Goal: Task Accomplishment & Management: Use online tool/utility

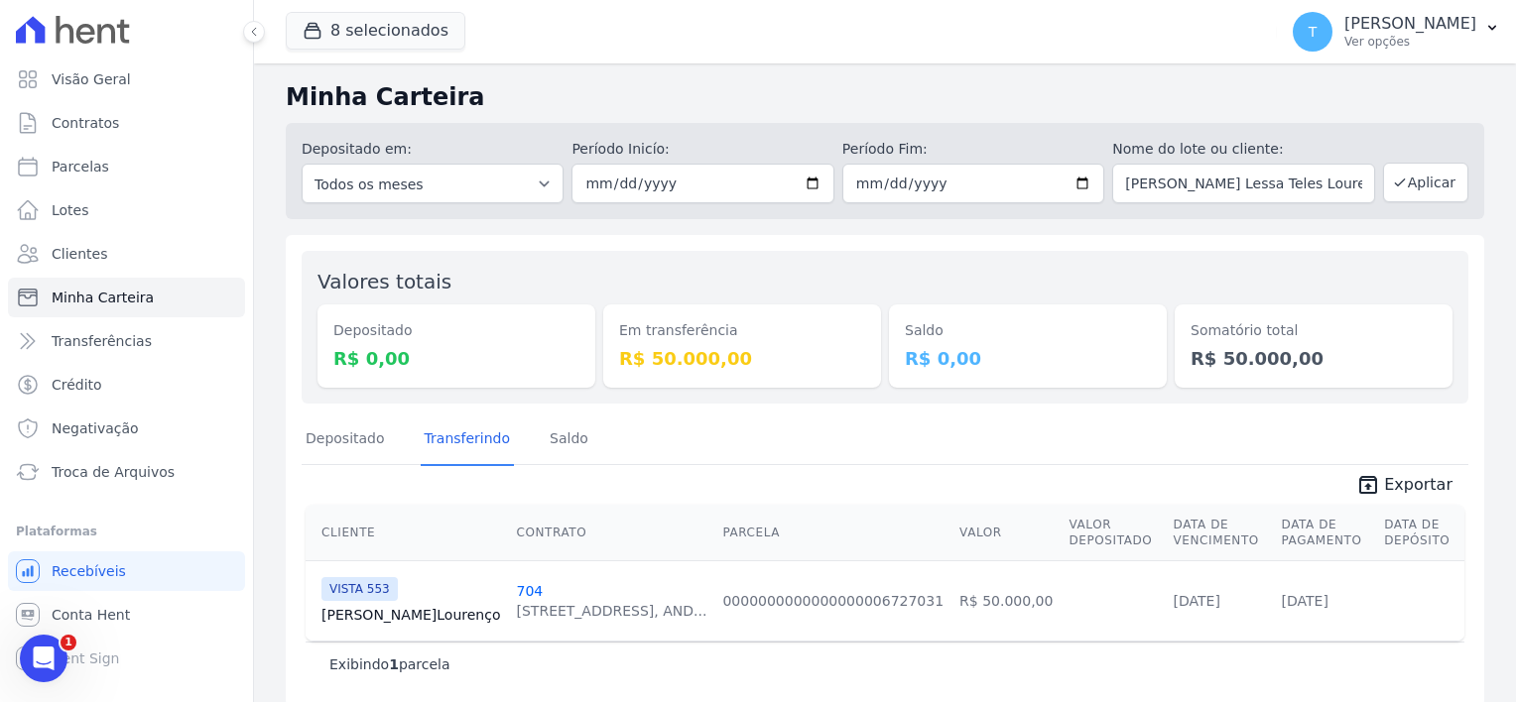
click at [48, 650] on icon "Abertura do Messenger da Intercom" at bounding box center [44, 659] width 33 height 33
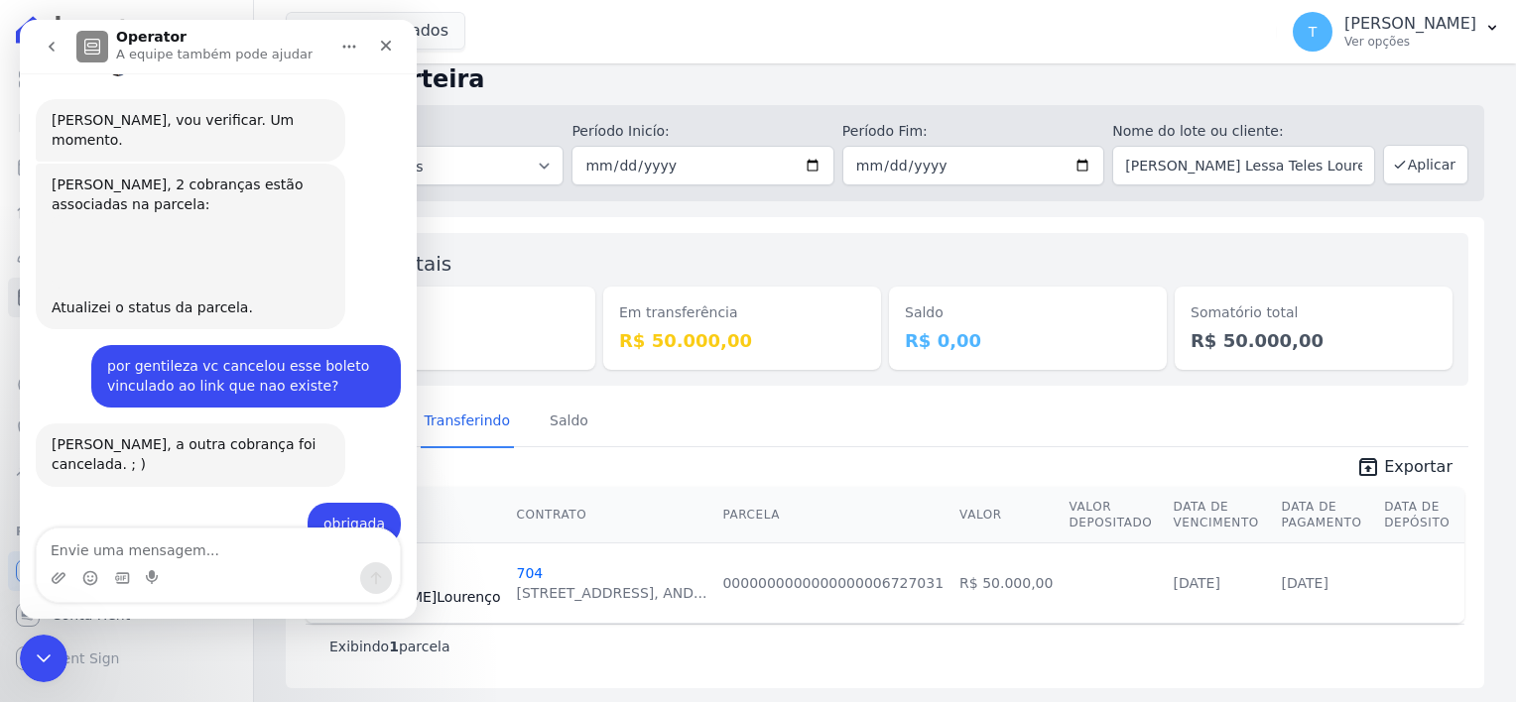
scroll to position [1422, 0]
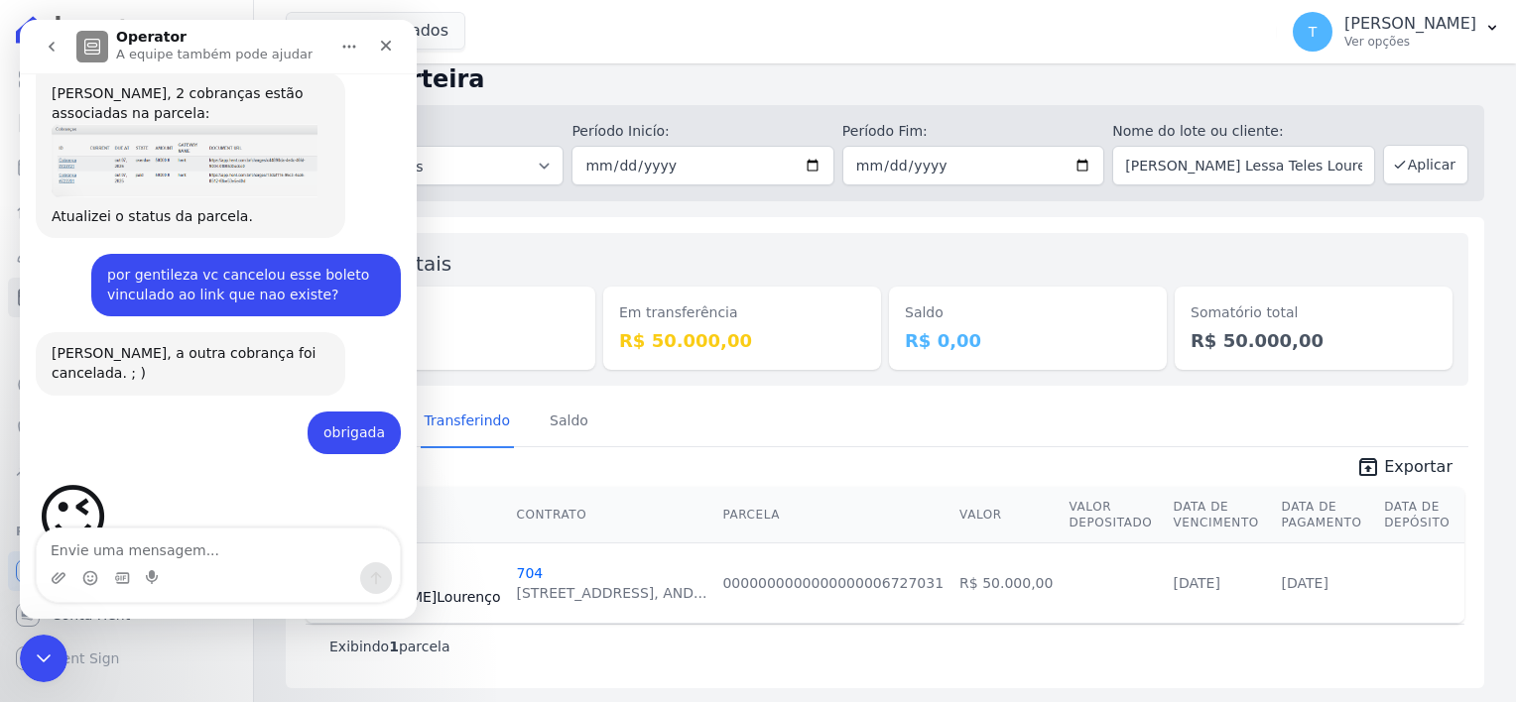
click at [45, 56] on button "go back" at bounding box center [52, 47] width 38 height 38
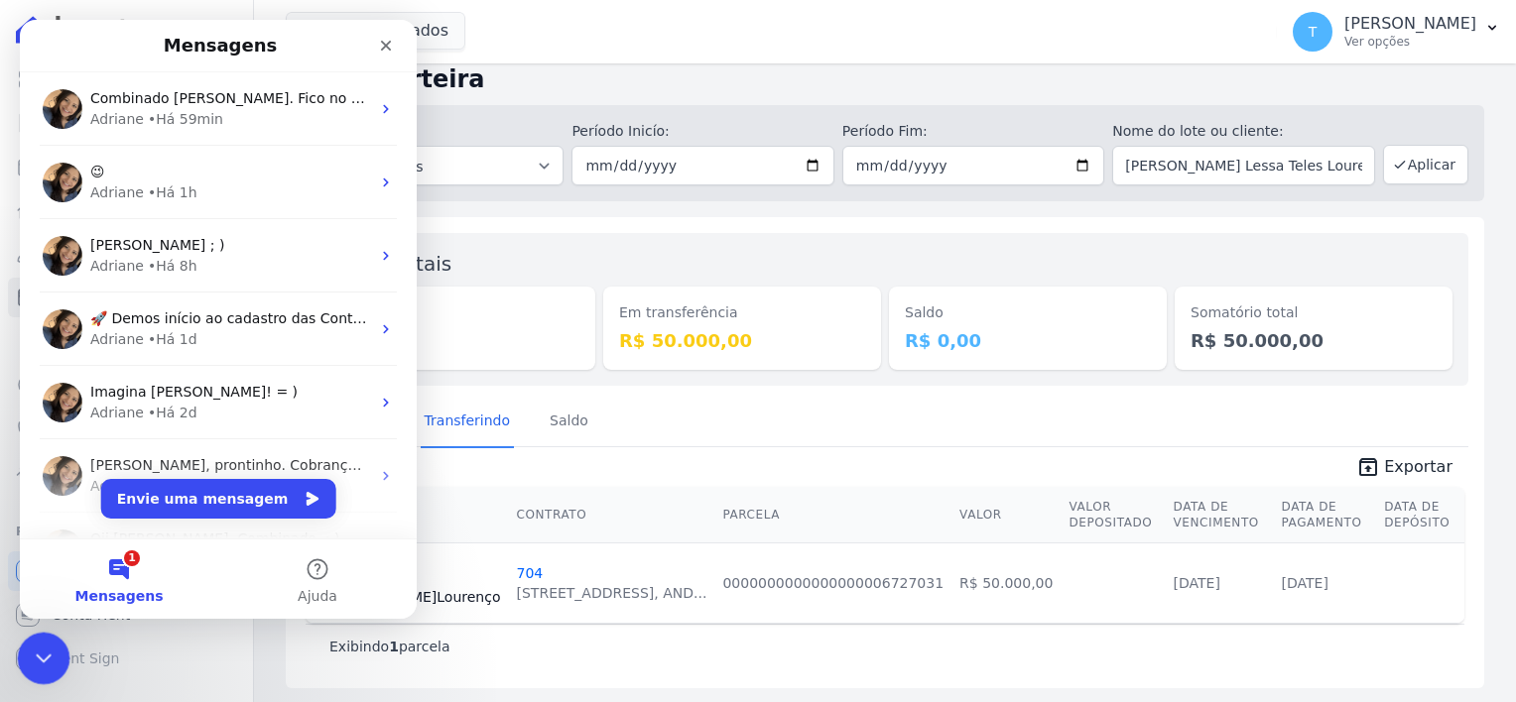
click at [47, 651] on icon "Encerramento do Messenger da Intercom" at bounding box center [41, 656] width 24 height 24
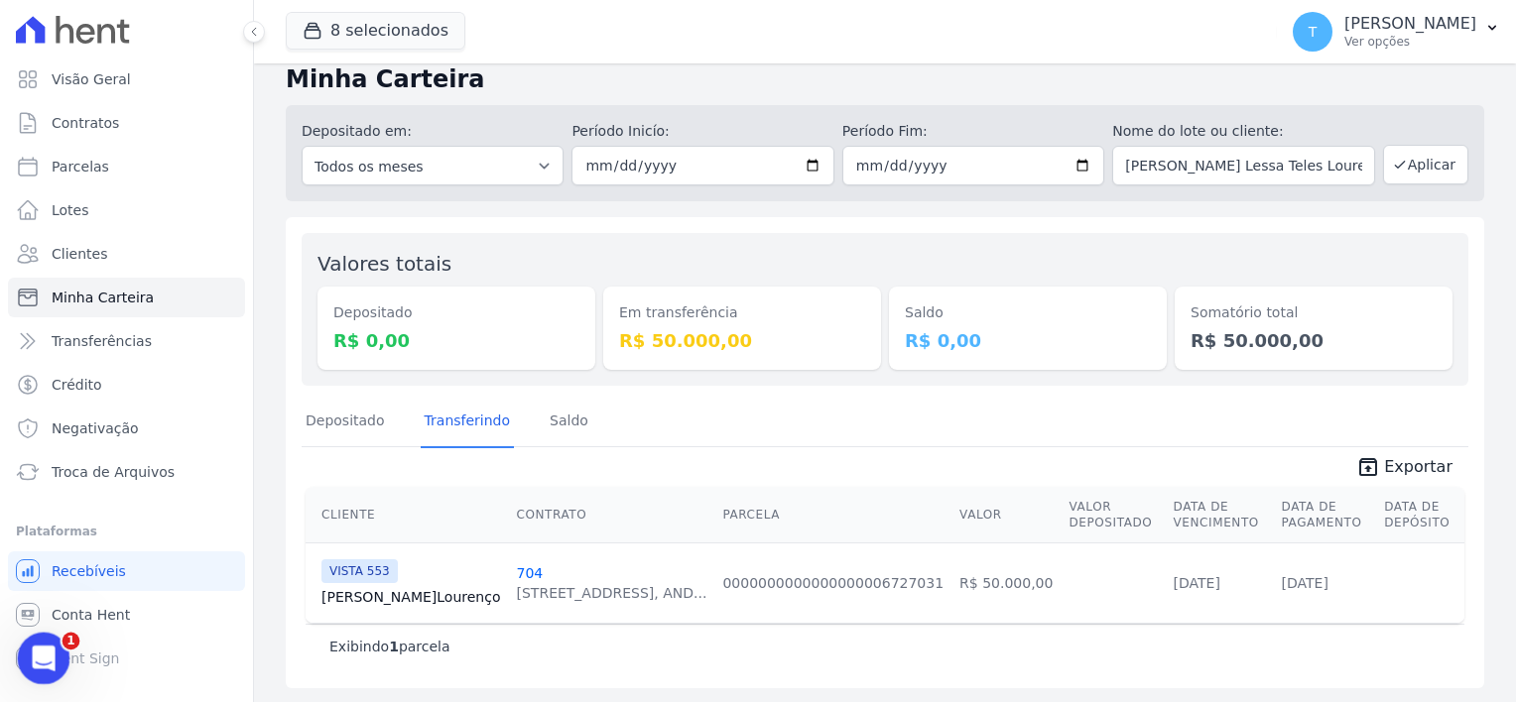
click at [55, 643] on div "Abertura do Messenger da Intercom" at bounding box center [40, 655] width 65 height 65
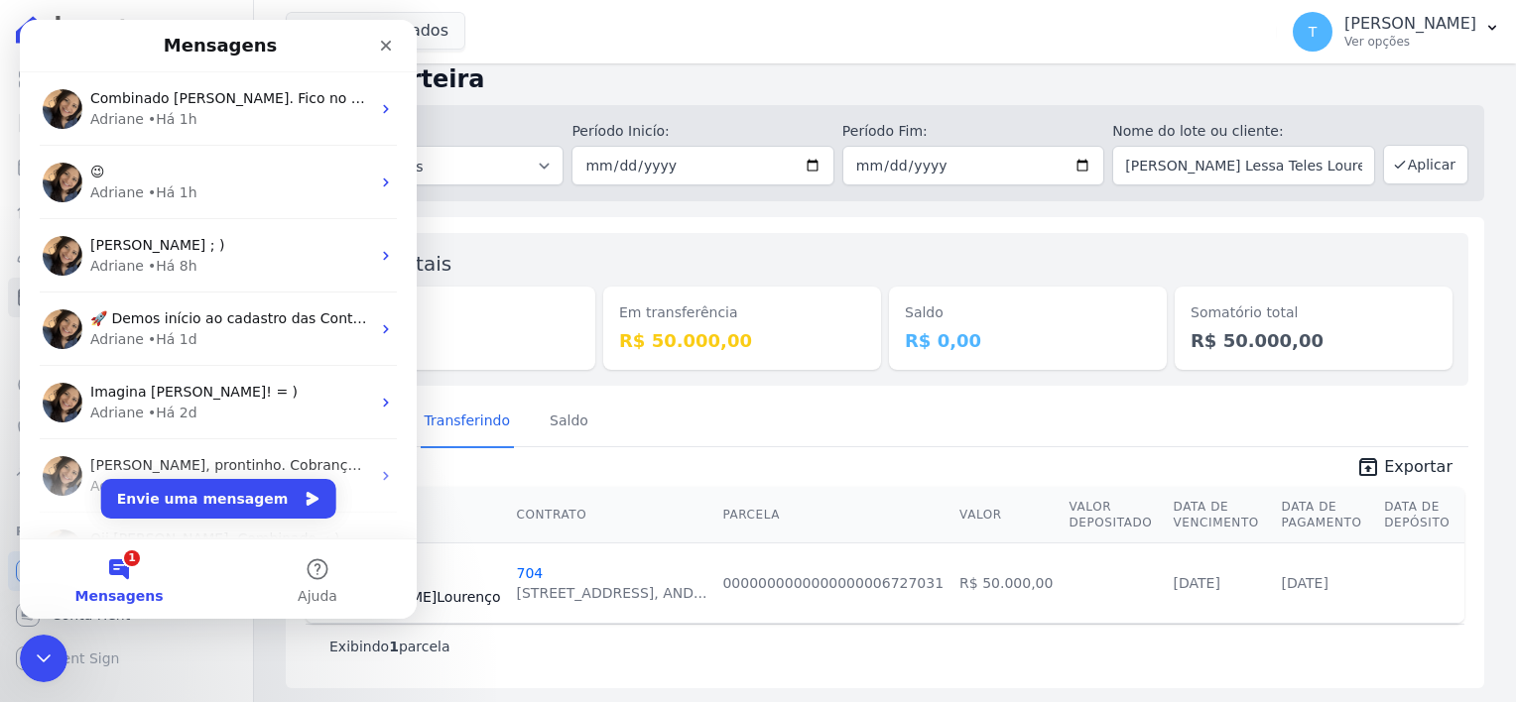
click at [112, 574] on button "1 Mensagens" at bounding box center [119, 579] width 198 height 79
click at [122, 564] on button "1 Mensagens" at bounding box center [119, 579] width 198 height 79
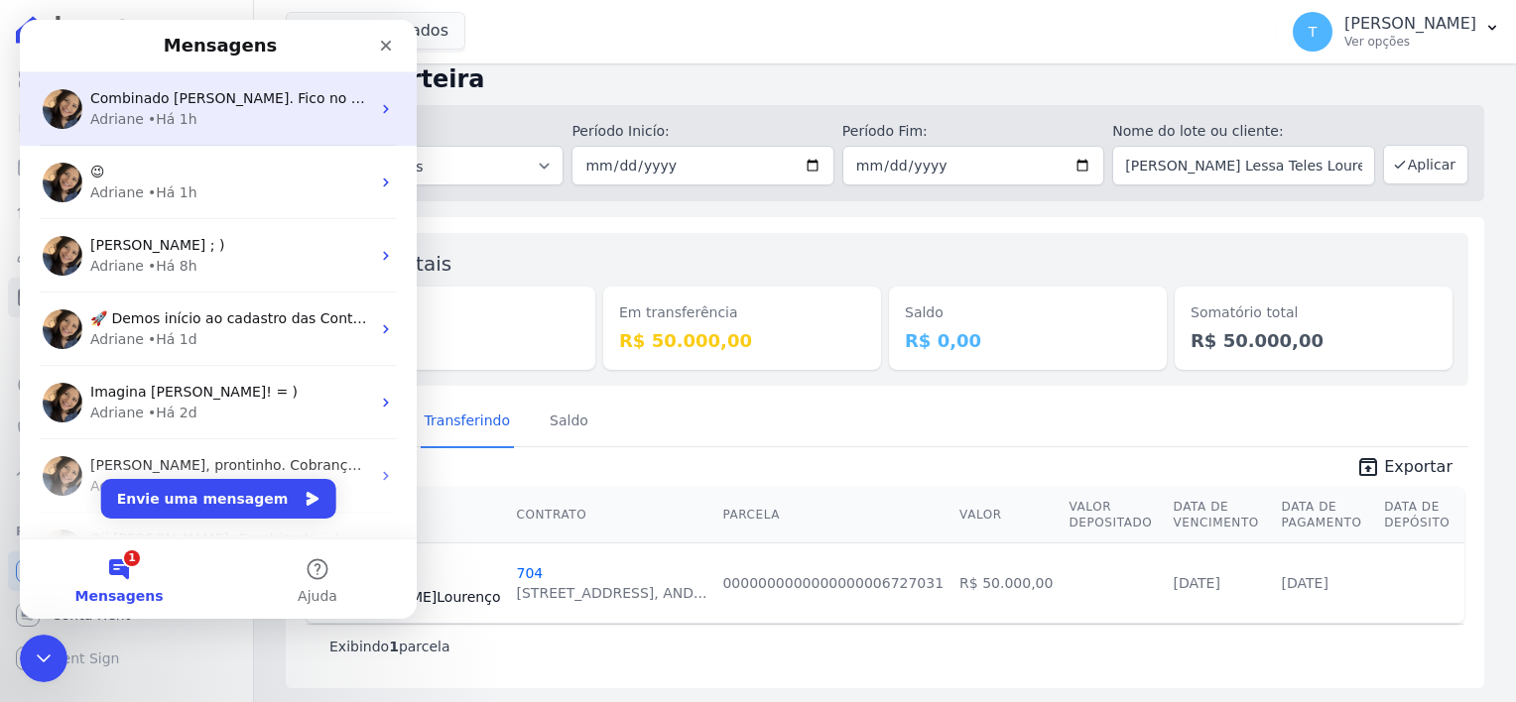
click at [242, 83] on div "Combinado [PERSON_NAME]. Fico no aguardo. ; ) [PERSON_NAME] • Há 1h" at bounding box center [218, 108] width 397 height 73
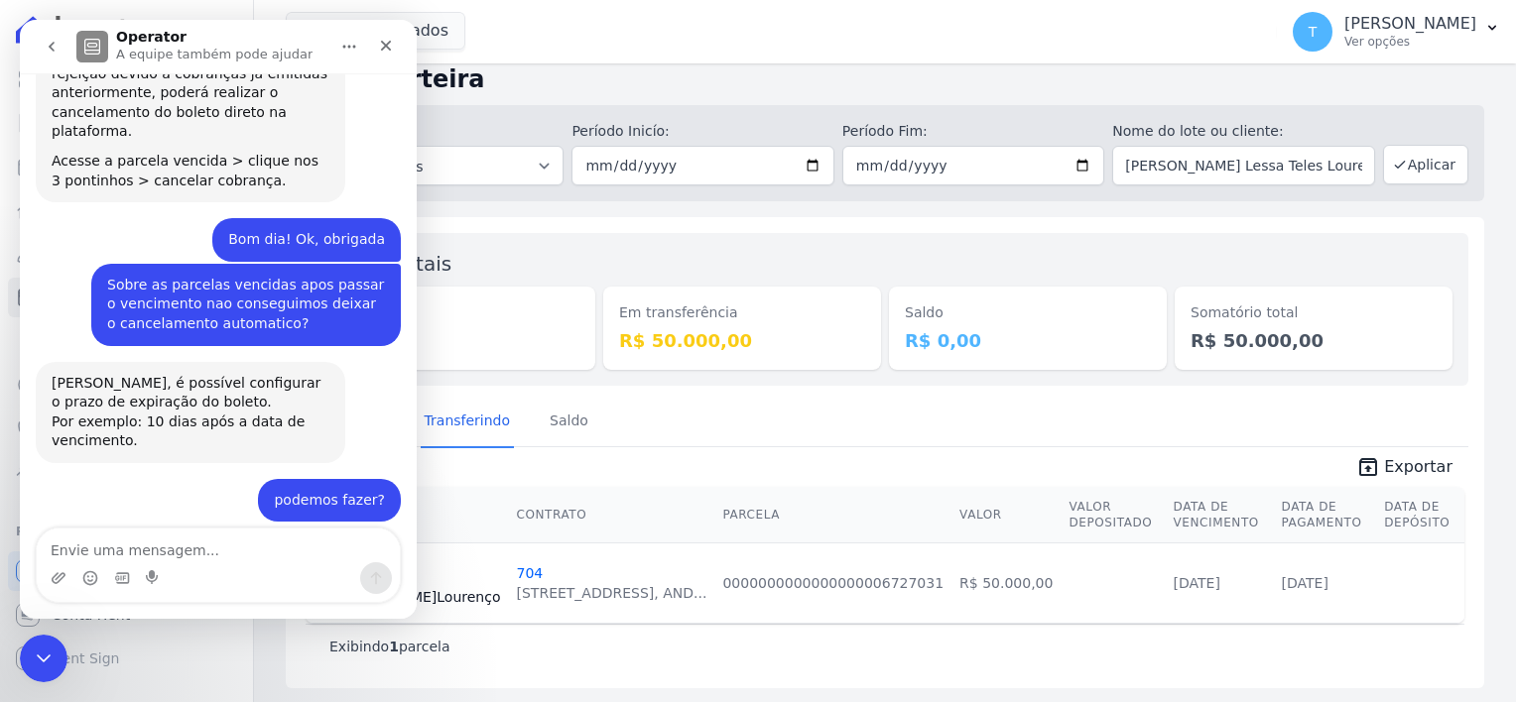
scroll to position [2868, 0]
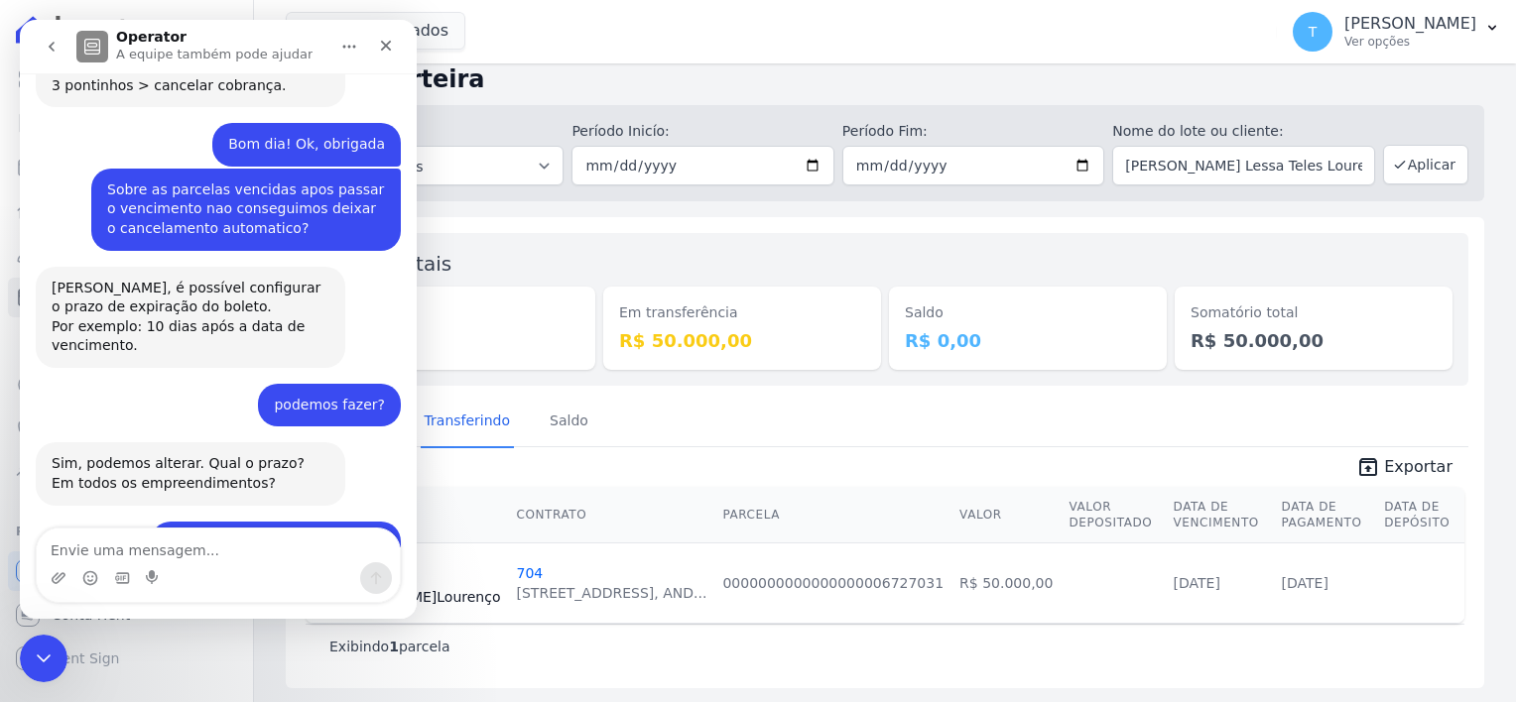
click at [59, 52] on icon "go back" at bounding box center [52, 47] width 16 height 16
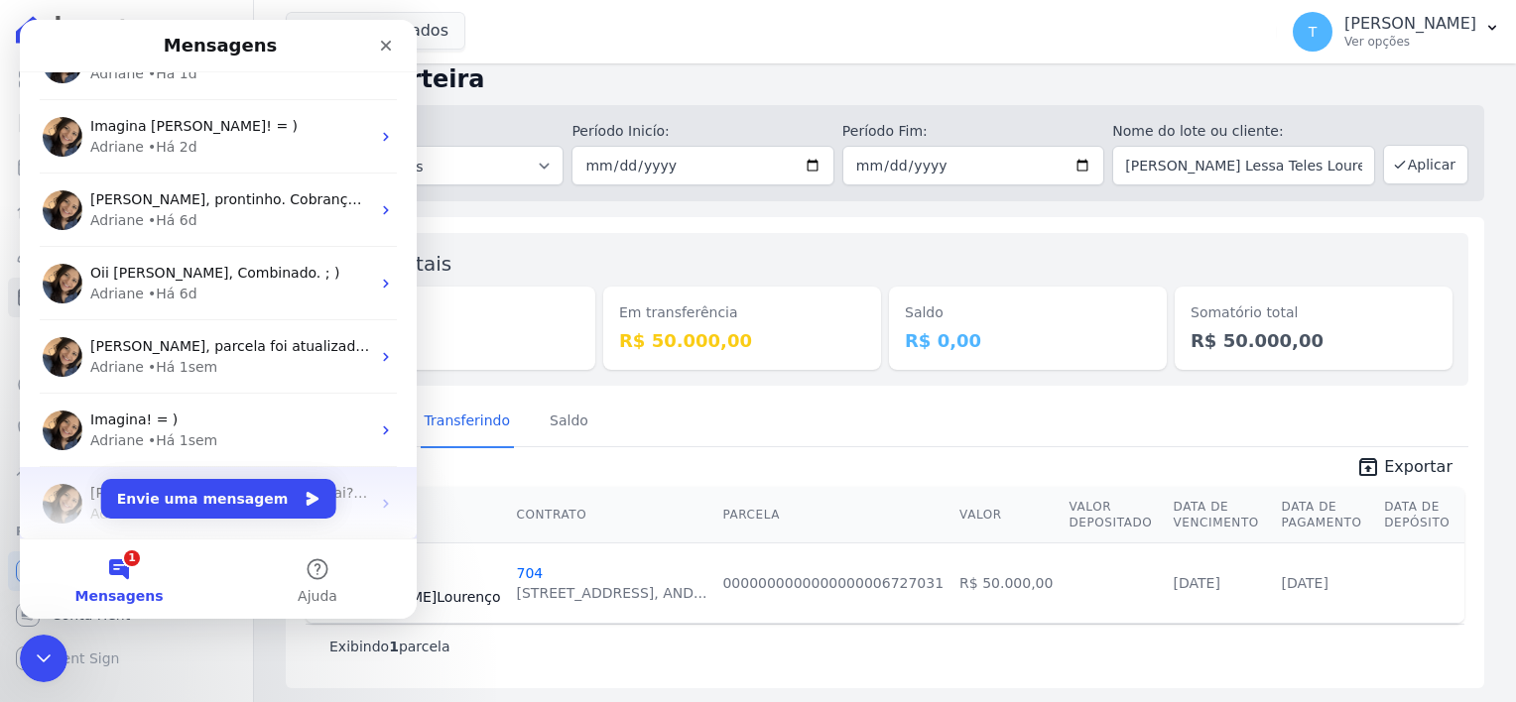
scroll to position [0, 0]
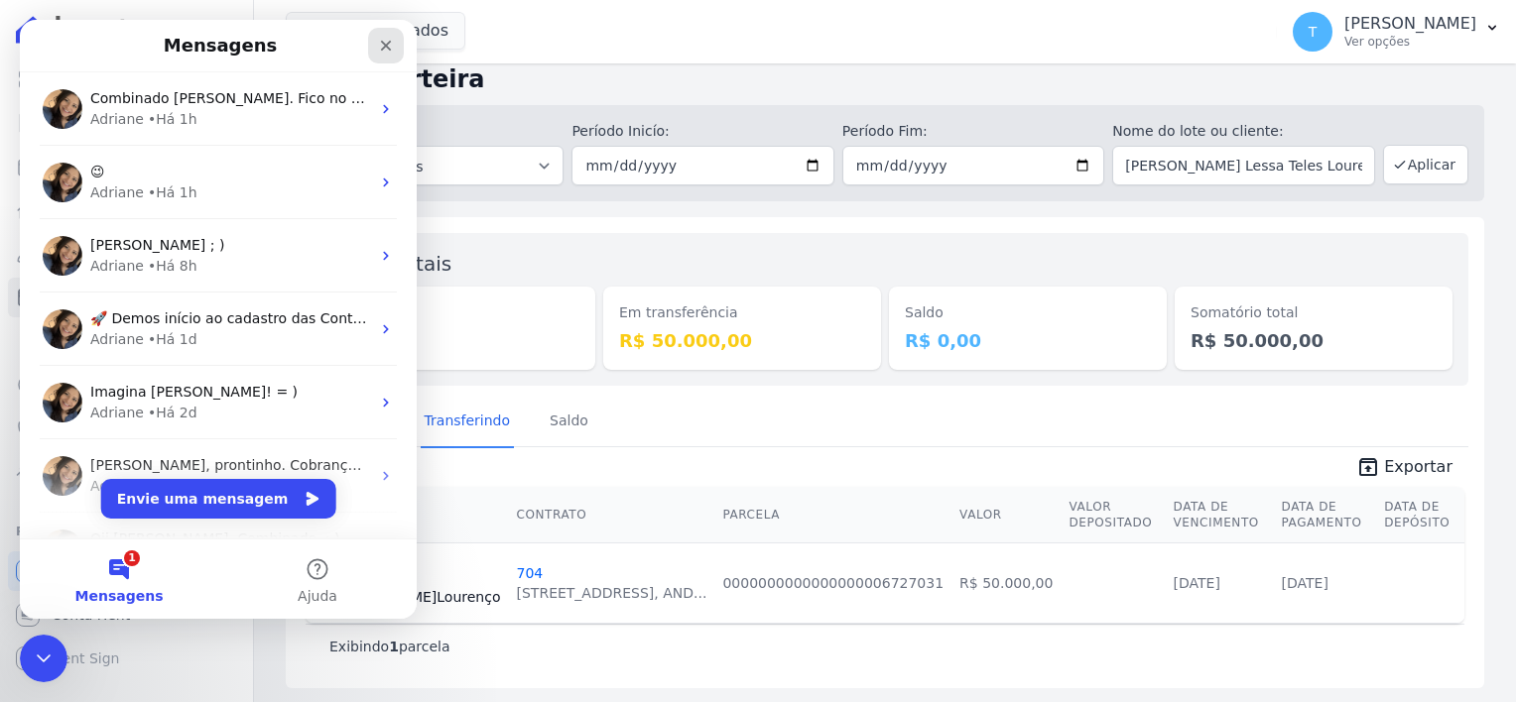
click at [387, 41] on icon "Fechar" at bounding box center [386, 46] width 16 height 16
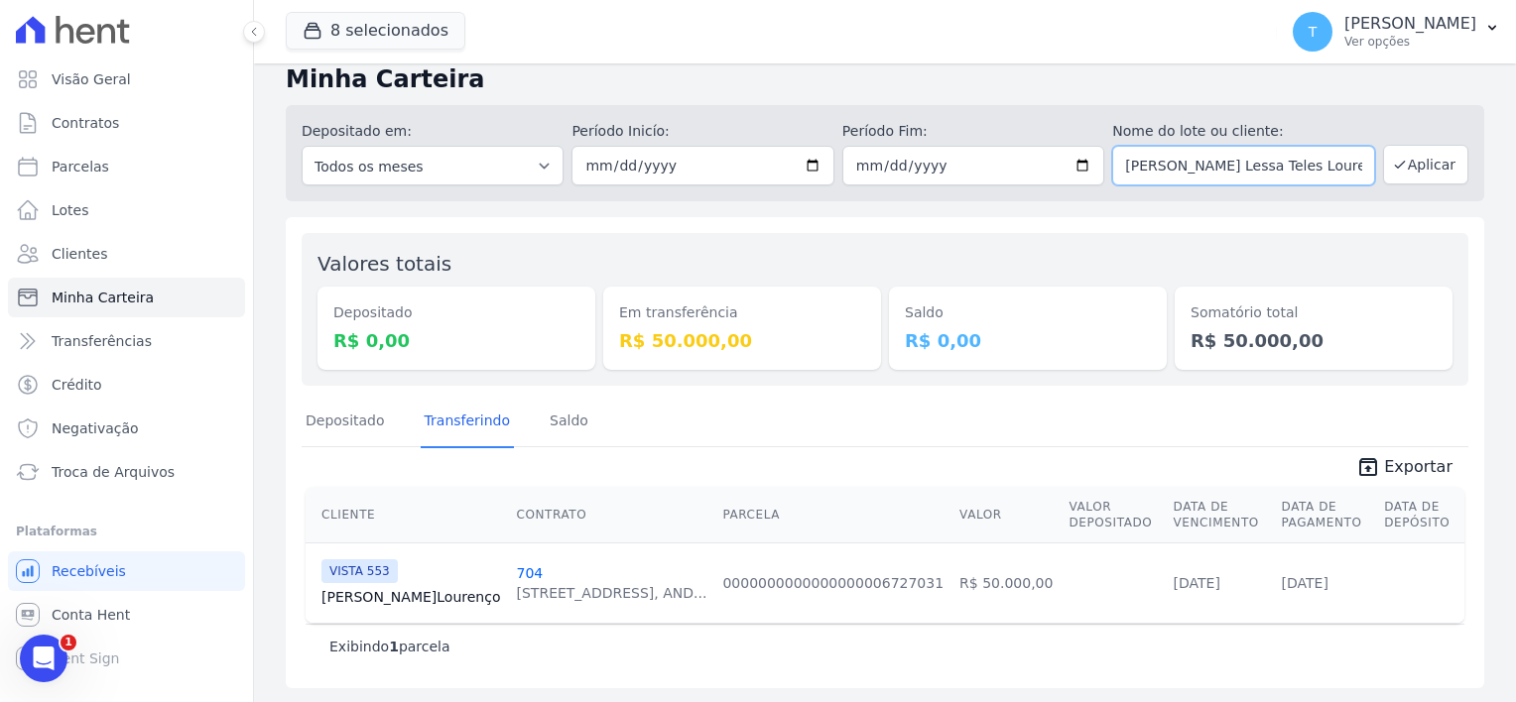
scroll to position [0, 10]
drag, startPoint x: 1117, startPoint y: 163, endPoint x: 1385, endPoint y: 184, distance: 268.7
click at [1385, 184] on div "Depositado em: Todos os meses Julho/2017 Agosto/2017 Setembro/2017 Outubro/2017…" at bounding box center [885, 153] width 1198 height 96
type input "Aguida Furtunata de Araujo"
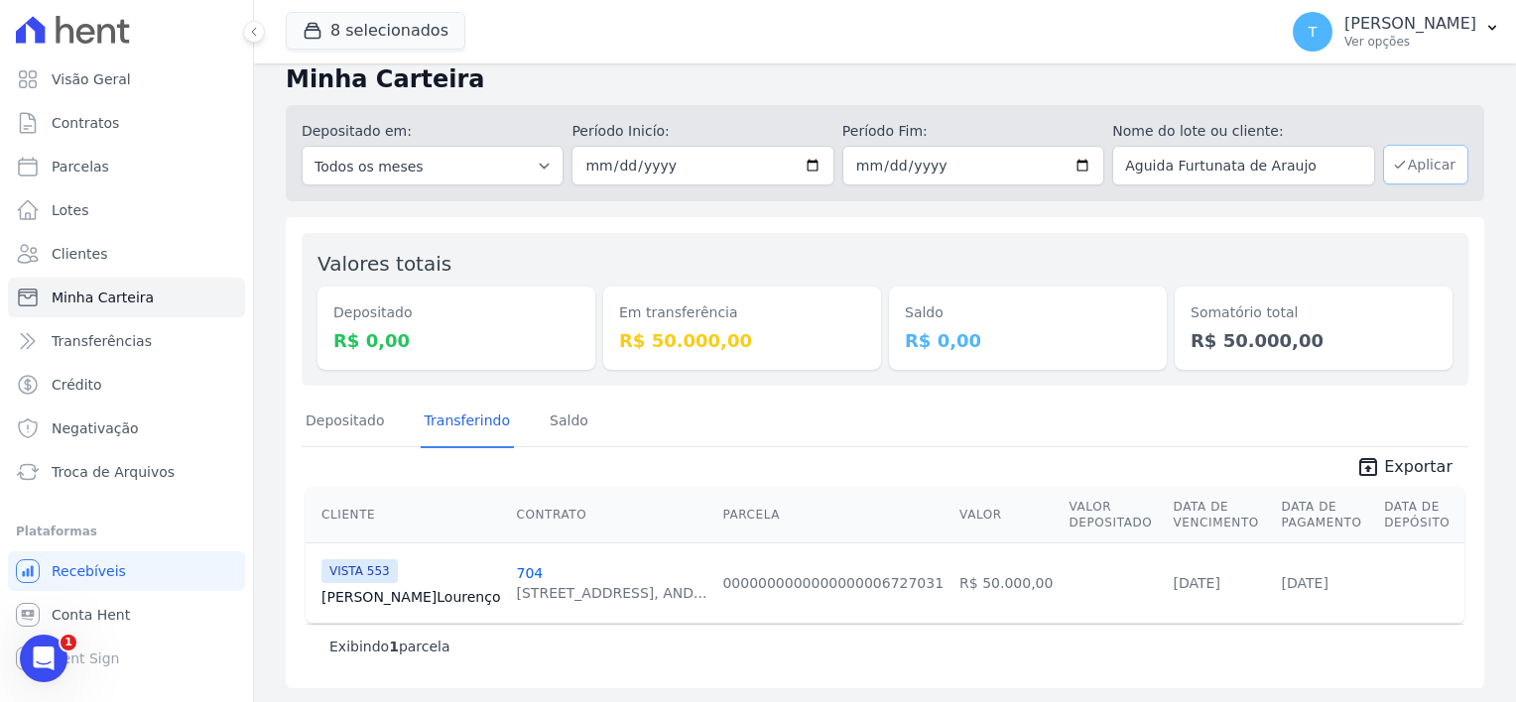
click at [1411, 168] on button "Aplicar" at bounding box center [1425, 165] width 85 height 40
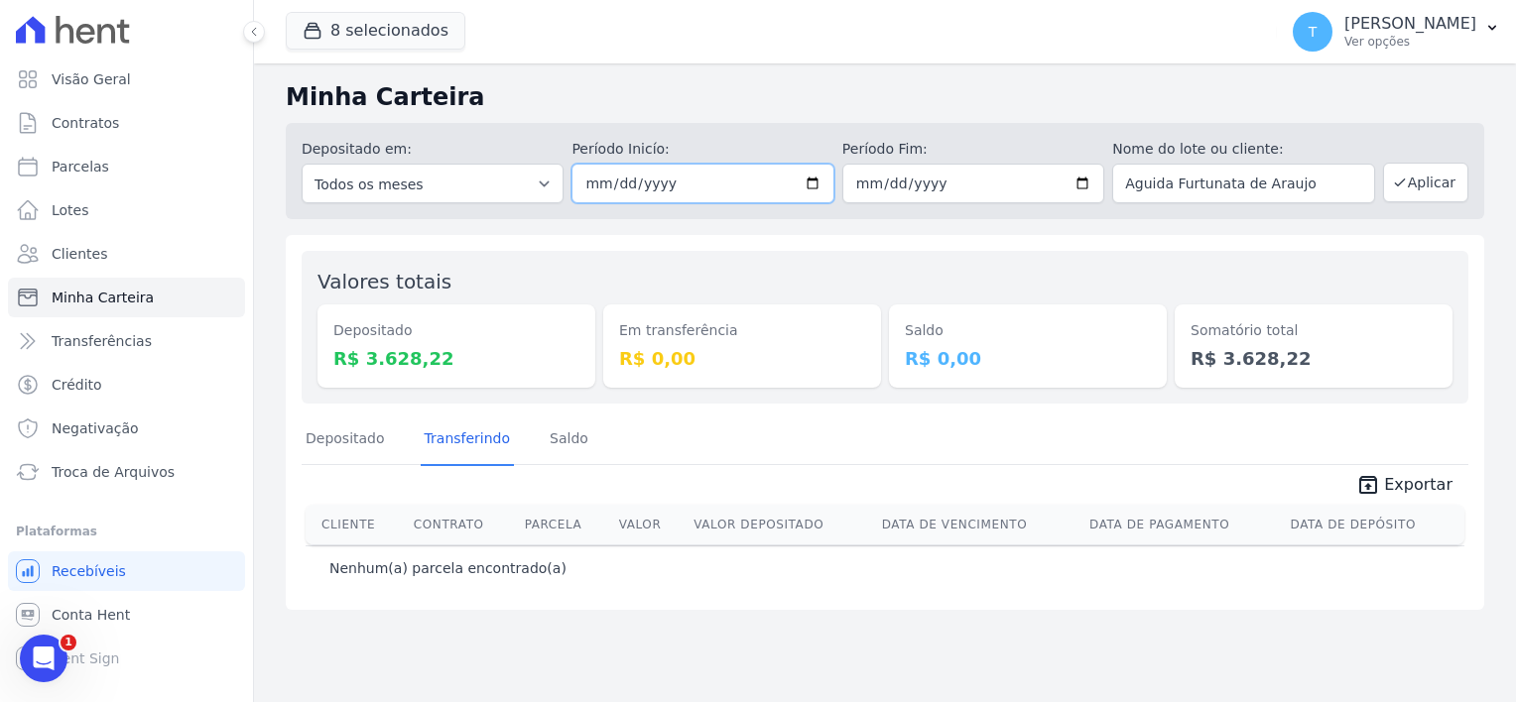
click at [812, 185] on input "[DATE]" at bounding box center [702, 184] width 262 height 40
type input "2025-09-01"
click at [1436, 185] on button "Aplicar" at bounding box center [1425, 183] width 85 height 40
click at [371, 26] on button "8 selecionados" at bounding box center [376, 31] width 180 height 38
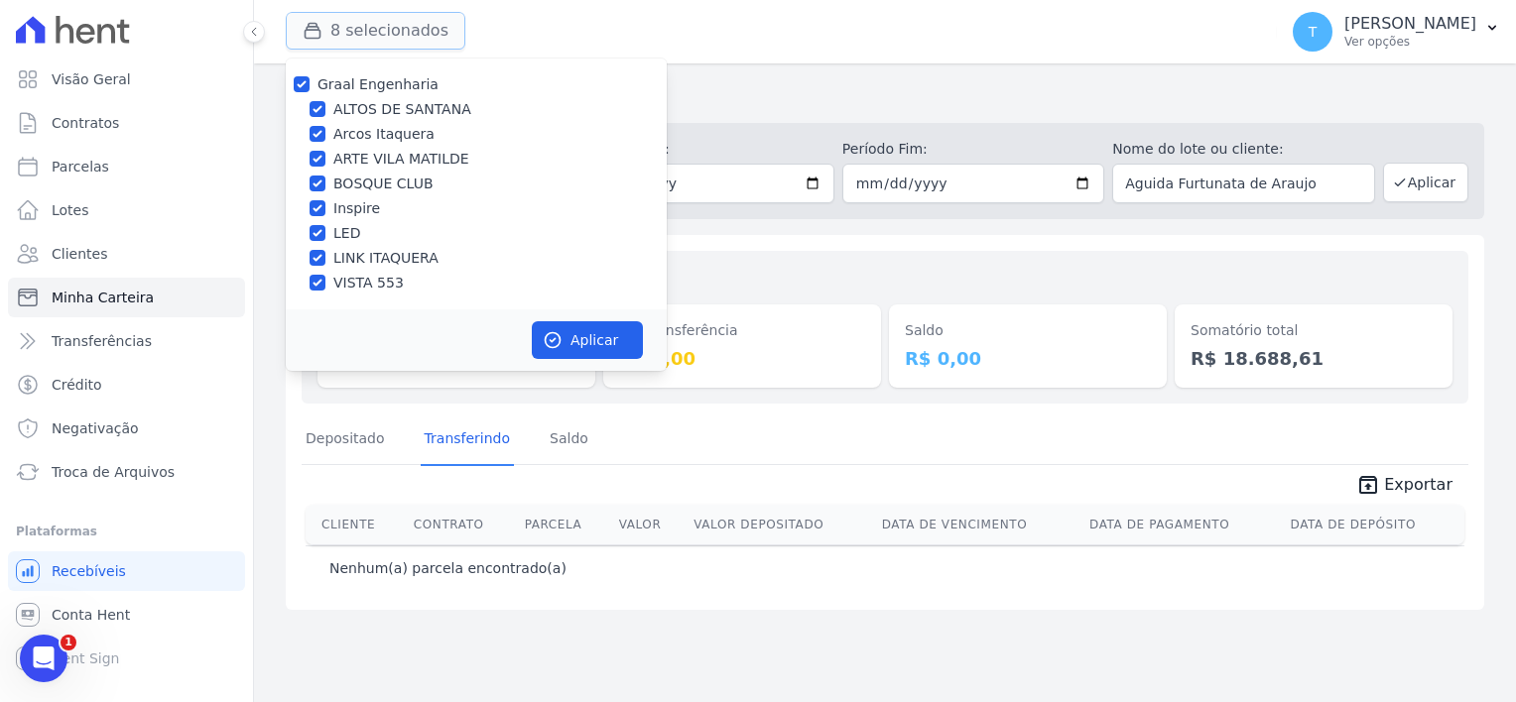
click at [371, 26] on button "8 selecionados" at bounding box center [376, 31] width 180 height 38
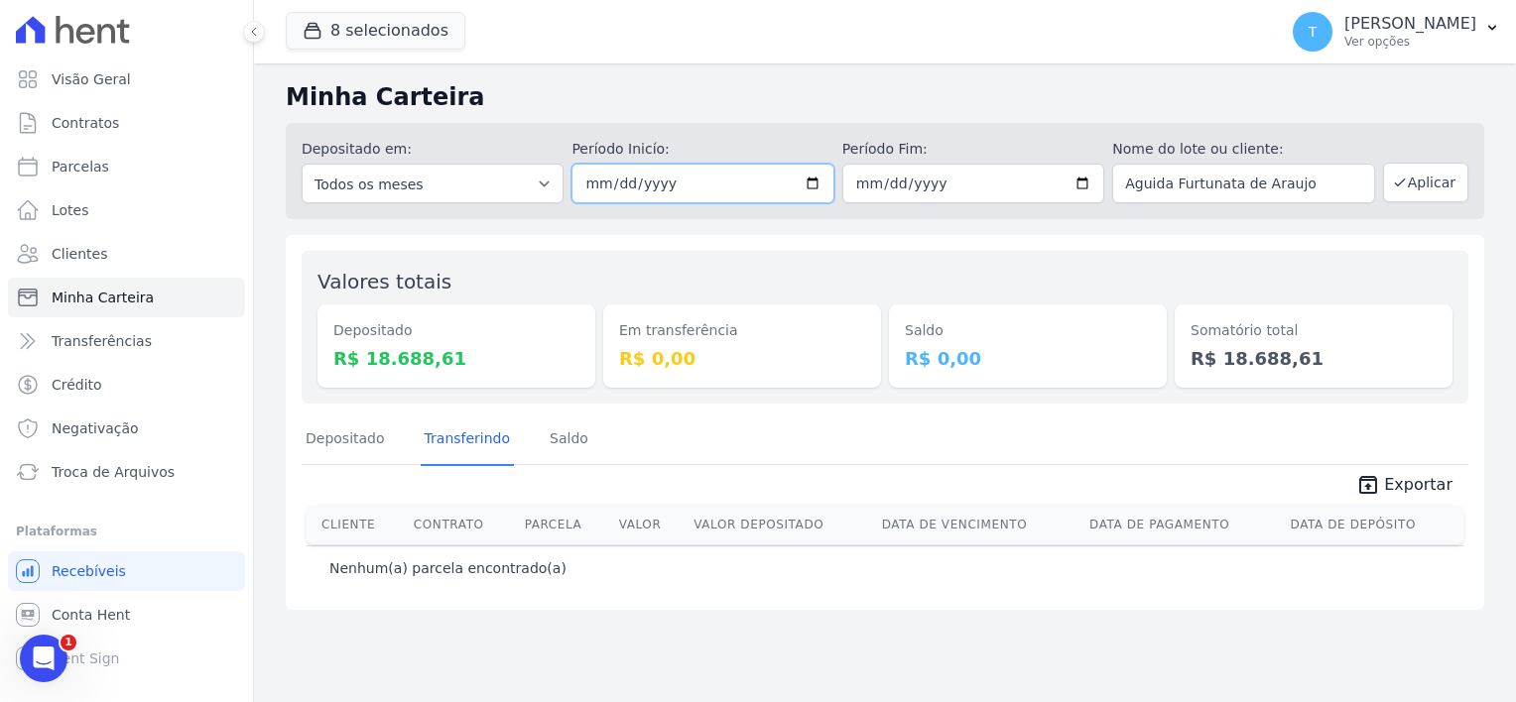
click at [813, 187] on input "2025-09-01" at bounding box center [702, 184] width 262 height 40
click at [99, 163] on span "Parcelas" at bounding box center [81, 167] width 58 height 20
select select
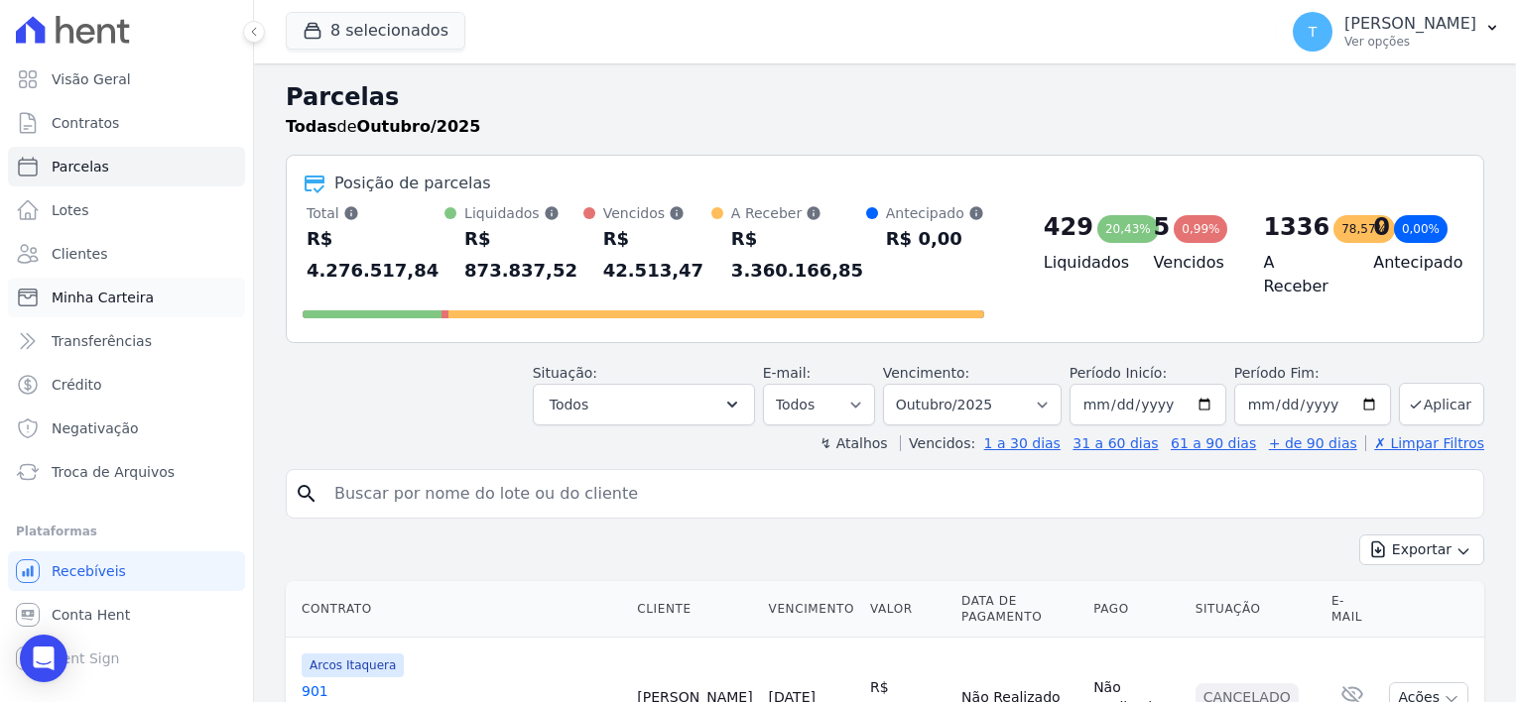
click at [106, 302] on span "Minha Carteira" at bounding box center [103, 298] width 102 height 20
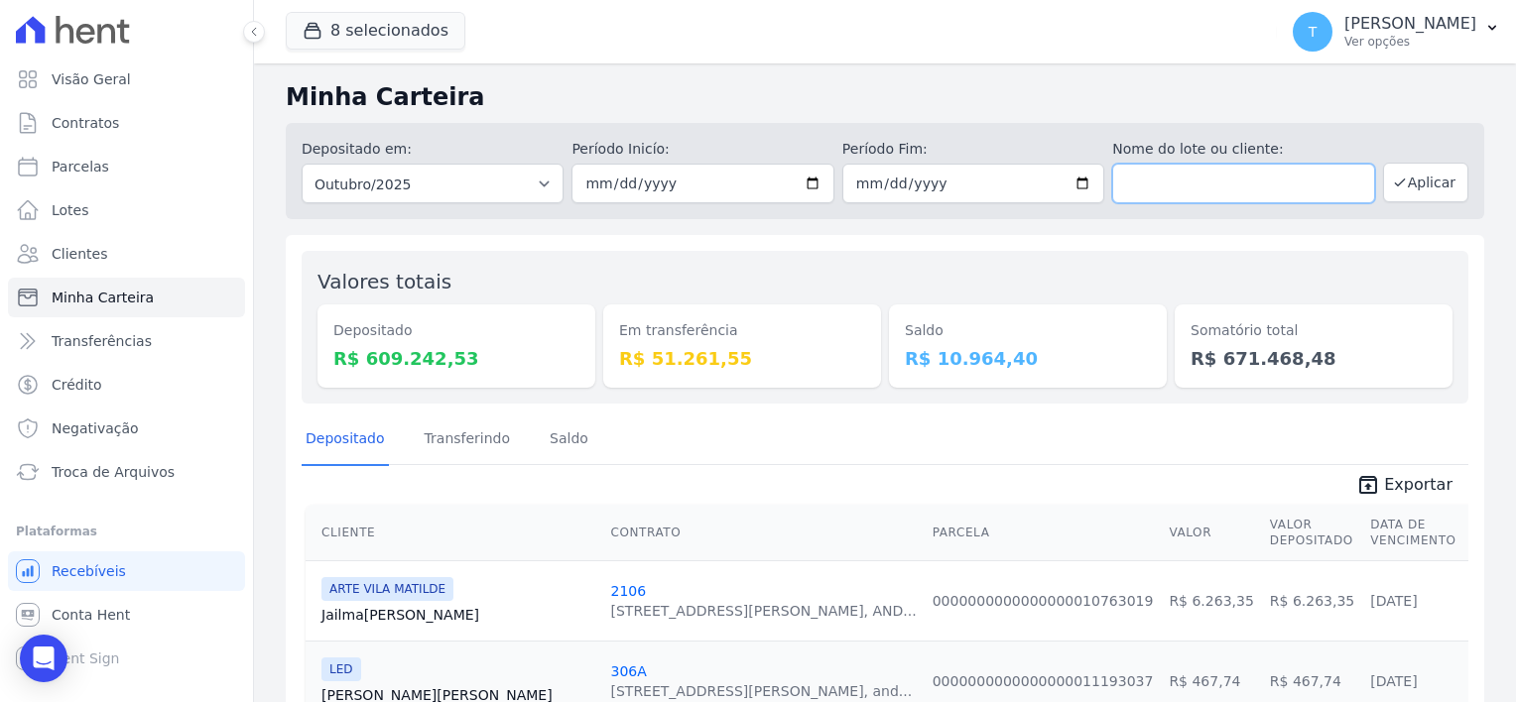
click at [1150, 178] on input "text" at bounding box center [1243, 184] width 262 height 40
paste input "Aguida Furtunata de Araujo"
type input "Aguida Furtunata de Araujo"
click at [1403, 183] on button "Aplicar" at bounding box center [1425, 183] width 85 height 40
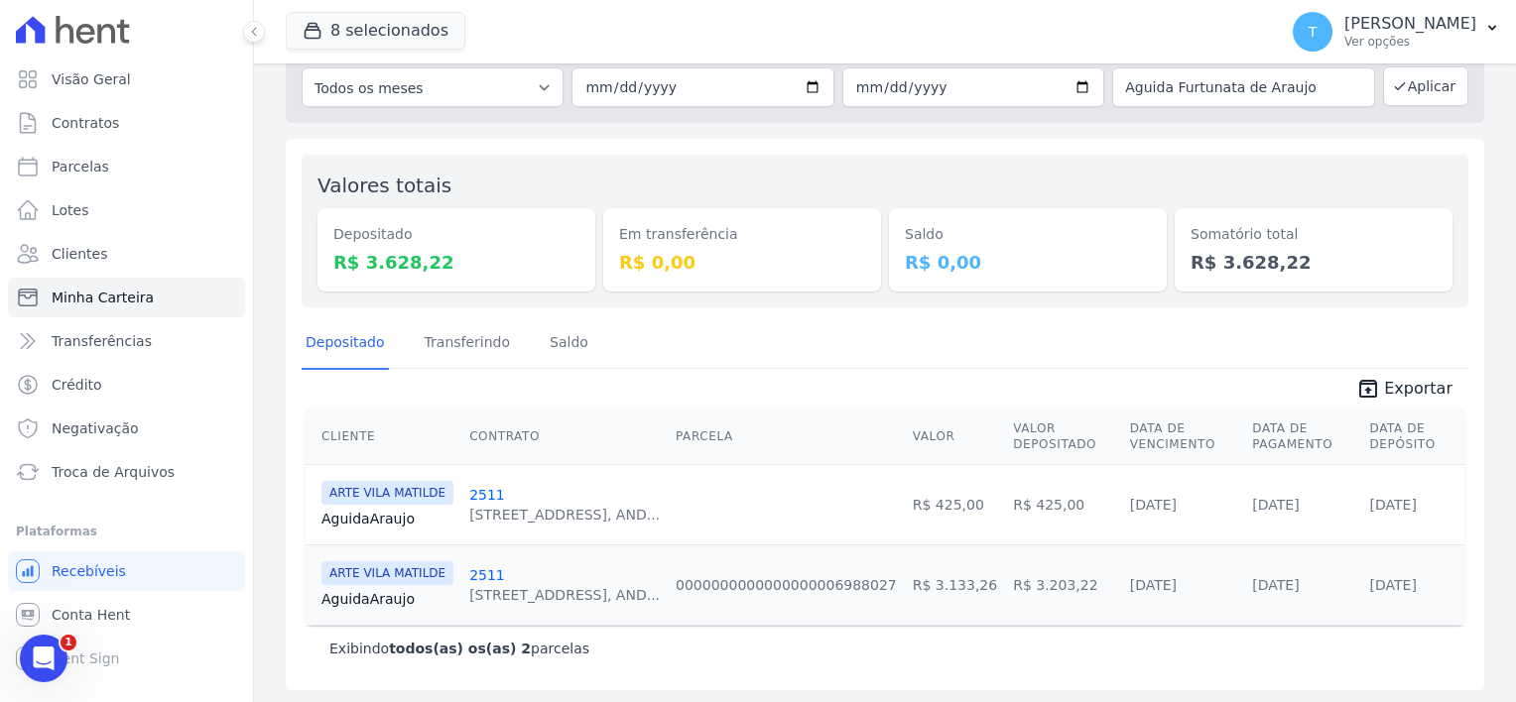
scroll to position [98, 0]
click at [359, 599] on link "Aguida Araujo" at bounding box center [387, 597] width 132 height 20
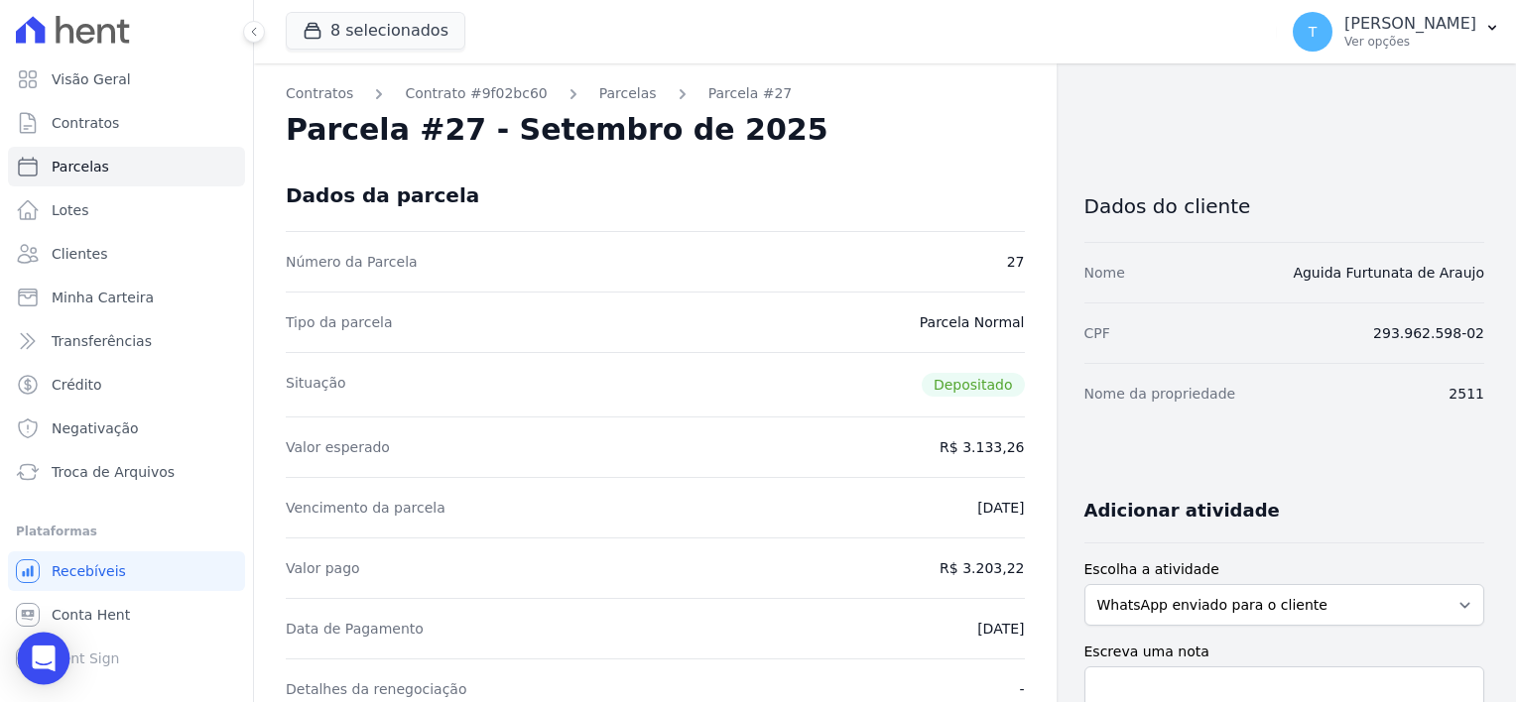
click at [38, 665] on icon "Open Intercom Messenger" at bounding box center [43, 659] width 23 height 26
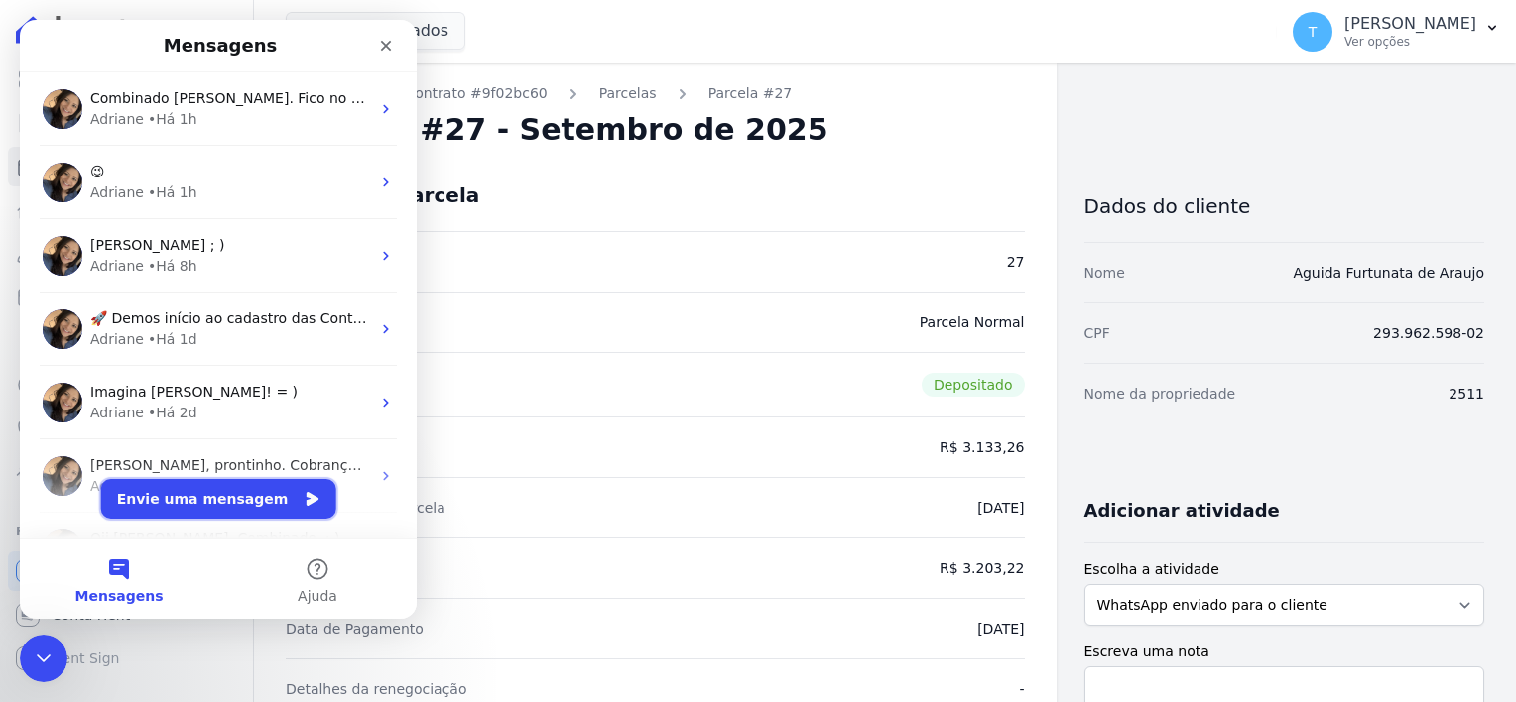
click at [233, 500] on button "Envie uma mensagem" at bounding box center [218, 499] width 235 height 40
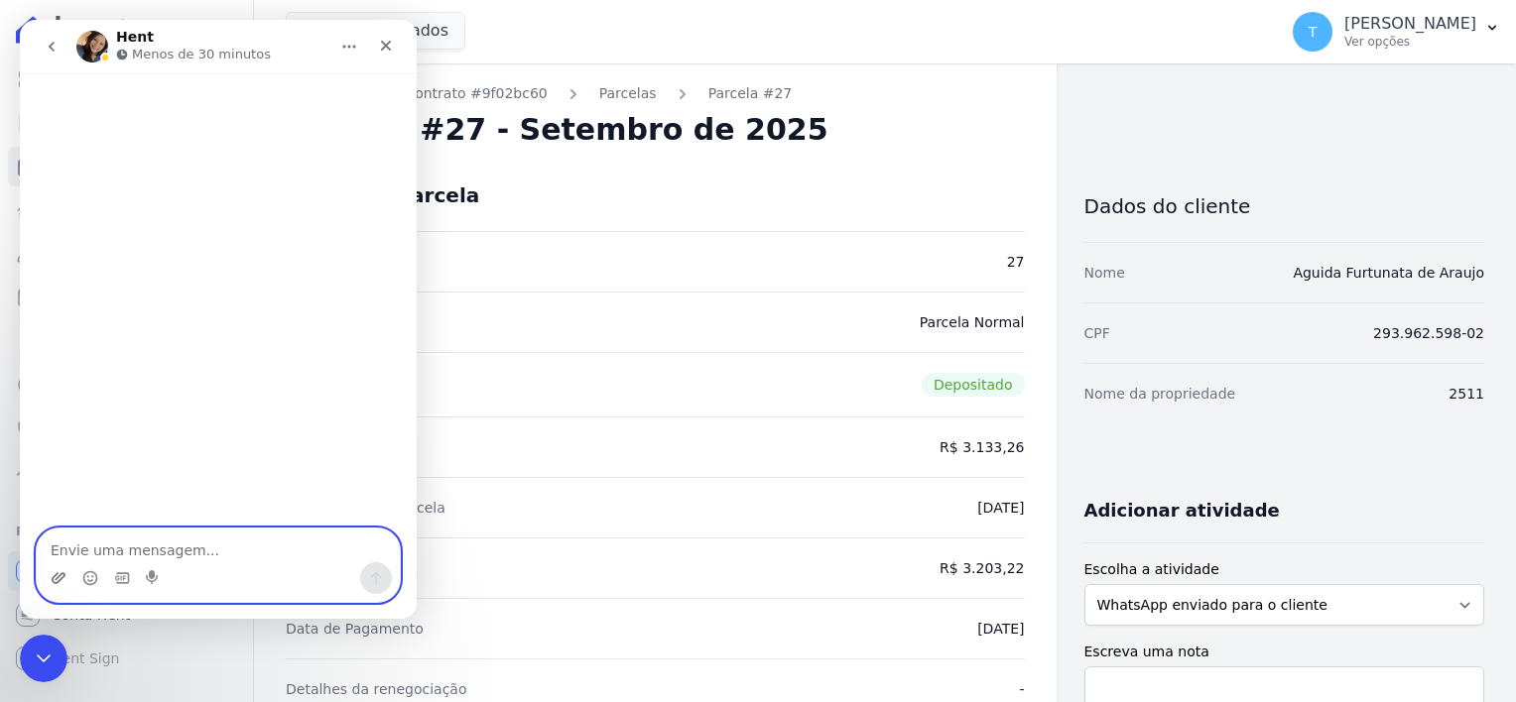
click at [60, 573] on icon "Upload do anexo" at bounding box center [59, 578] width 16 height 16
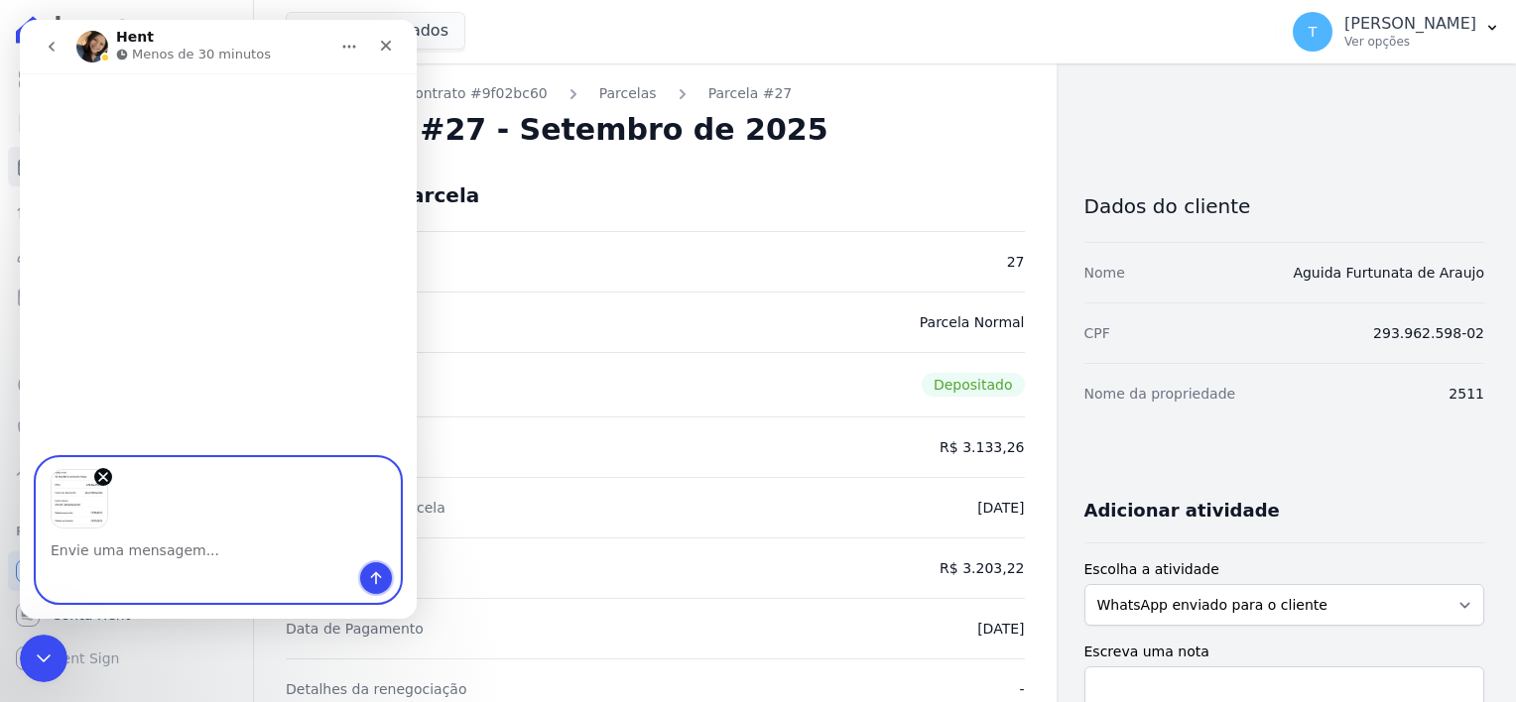
click at [381, 583] on icon "Enviar uma mensagem" at bounding box center [376, 578] width 16 height 16
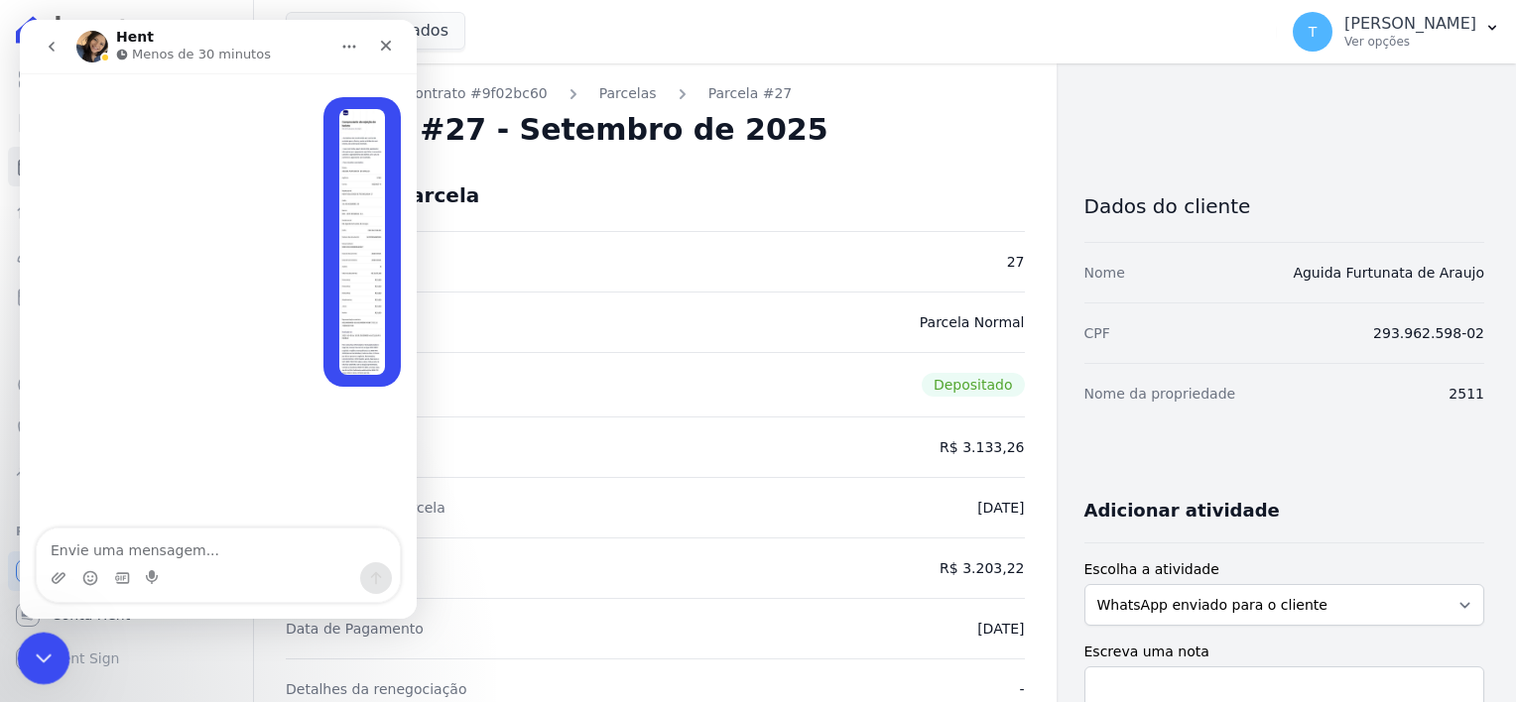
click at [36, 655] on icon "Encerramento do Messenger da Intercom" at bounding box center [41, 656] width 24 height 24
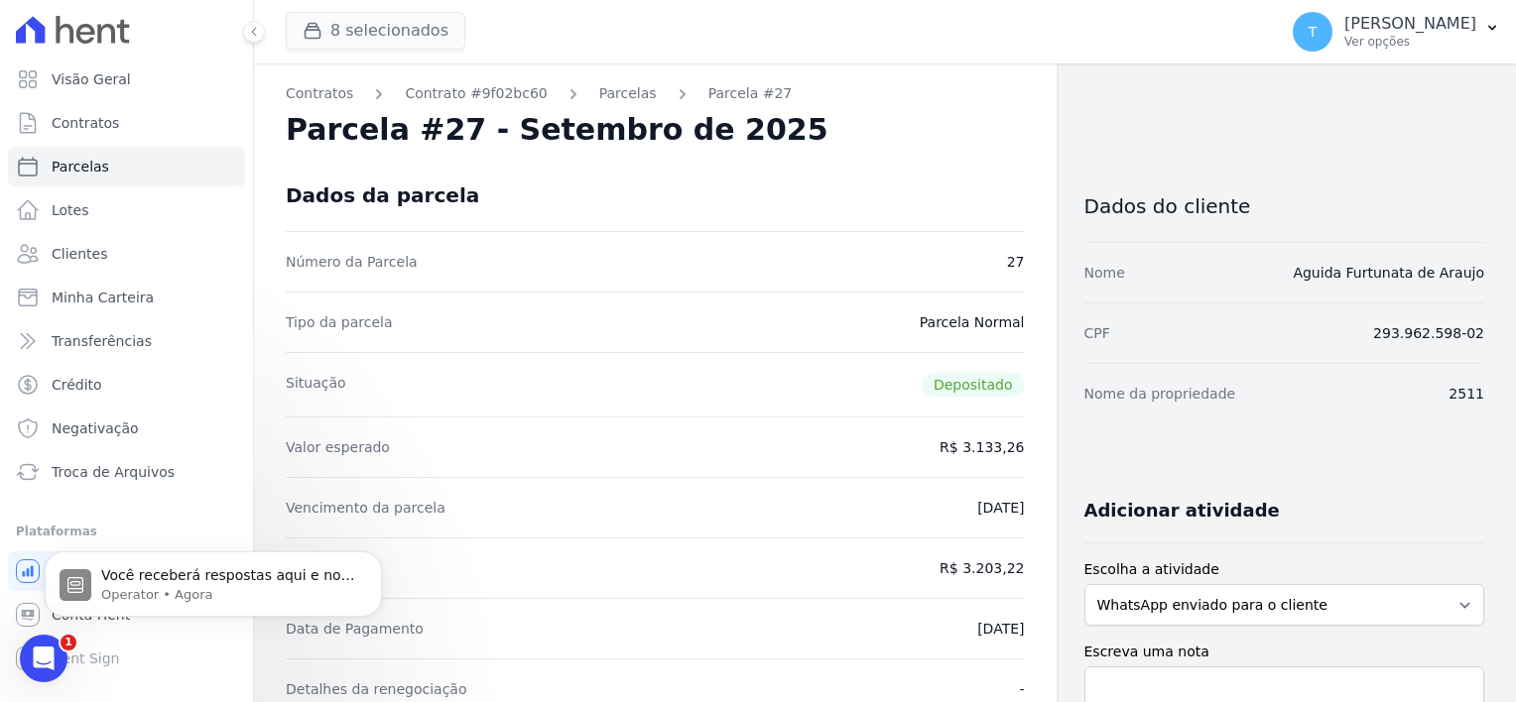
scroll to position [101, 0]
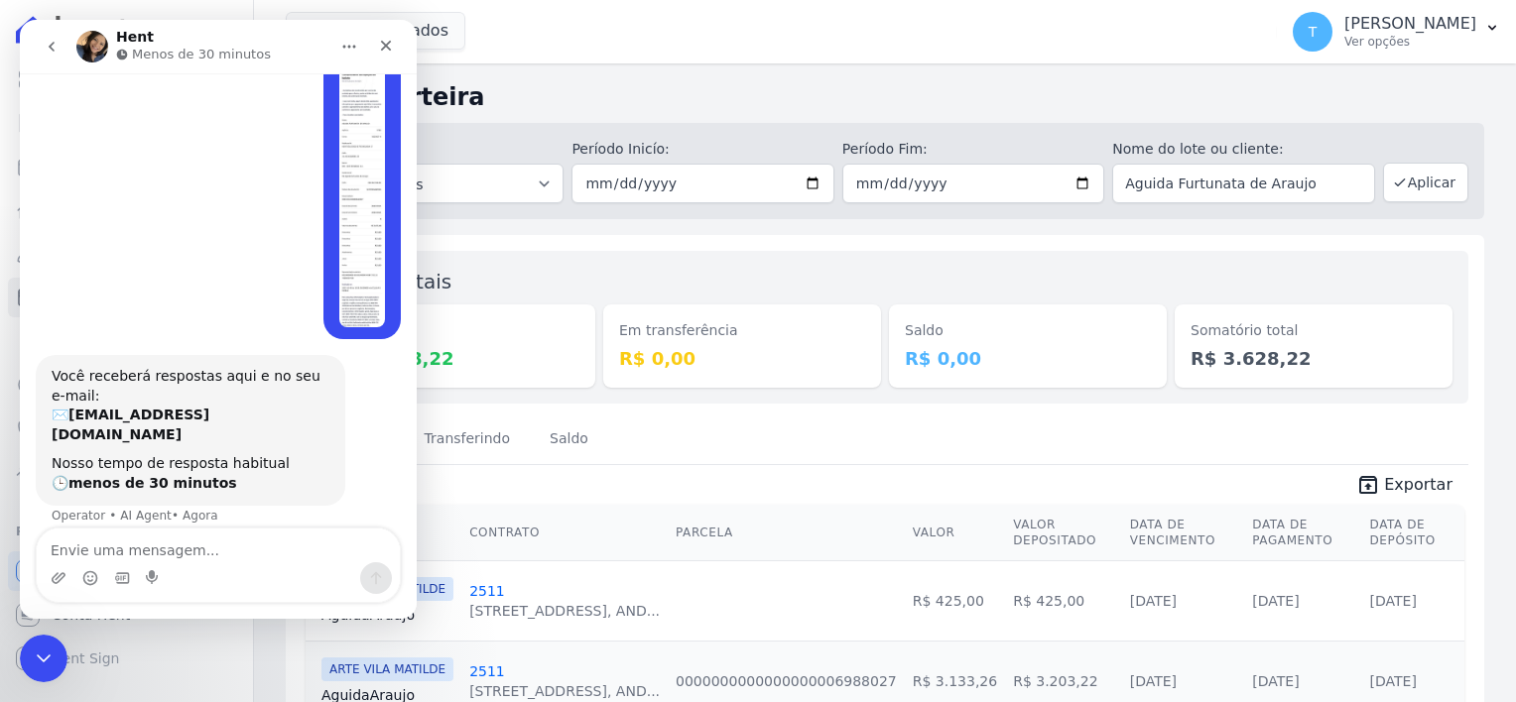
scroll to position [101, 0]
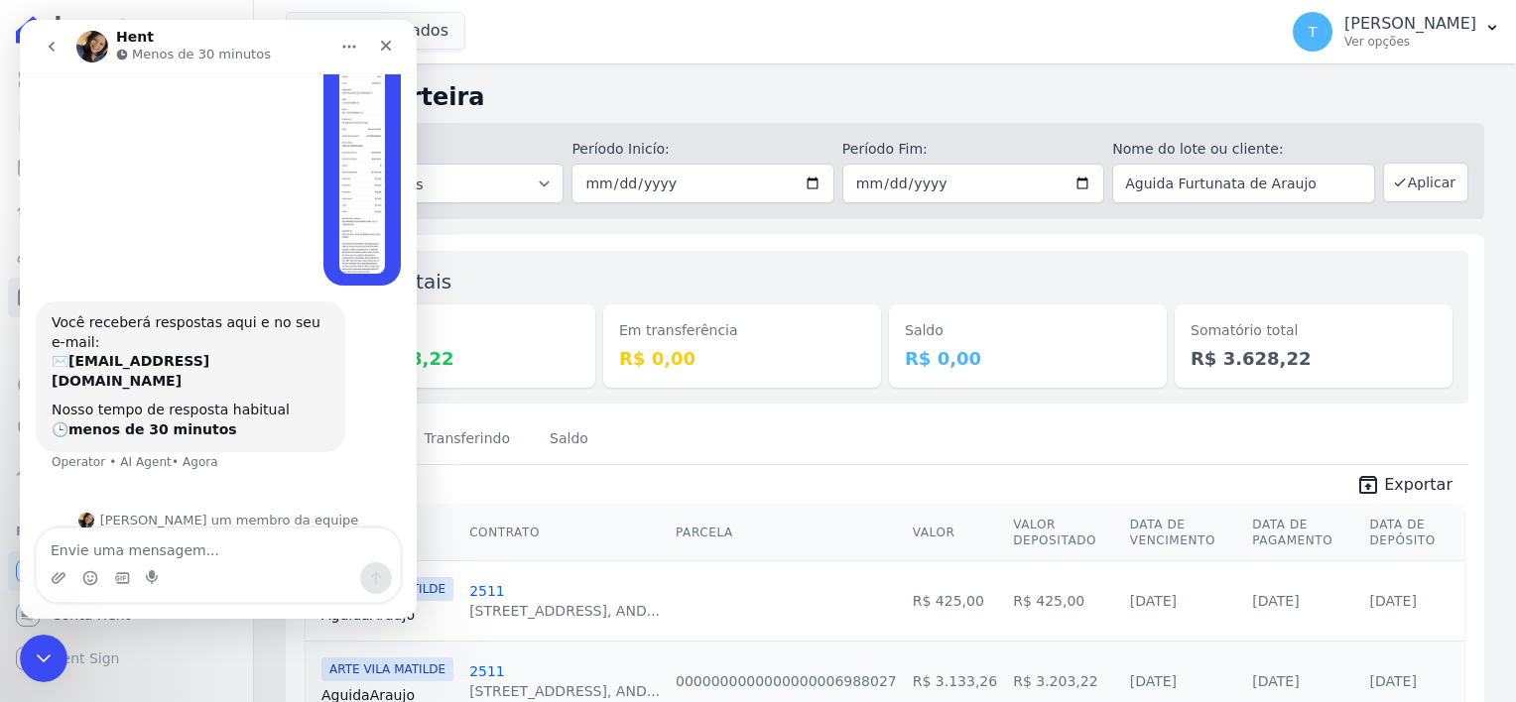
type textarea "Aguida Furtunata de Araujo"
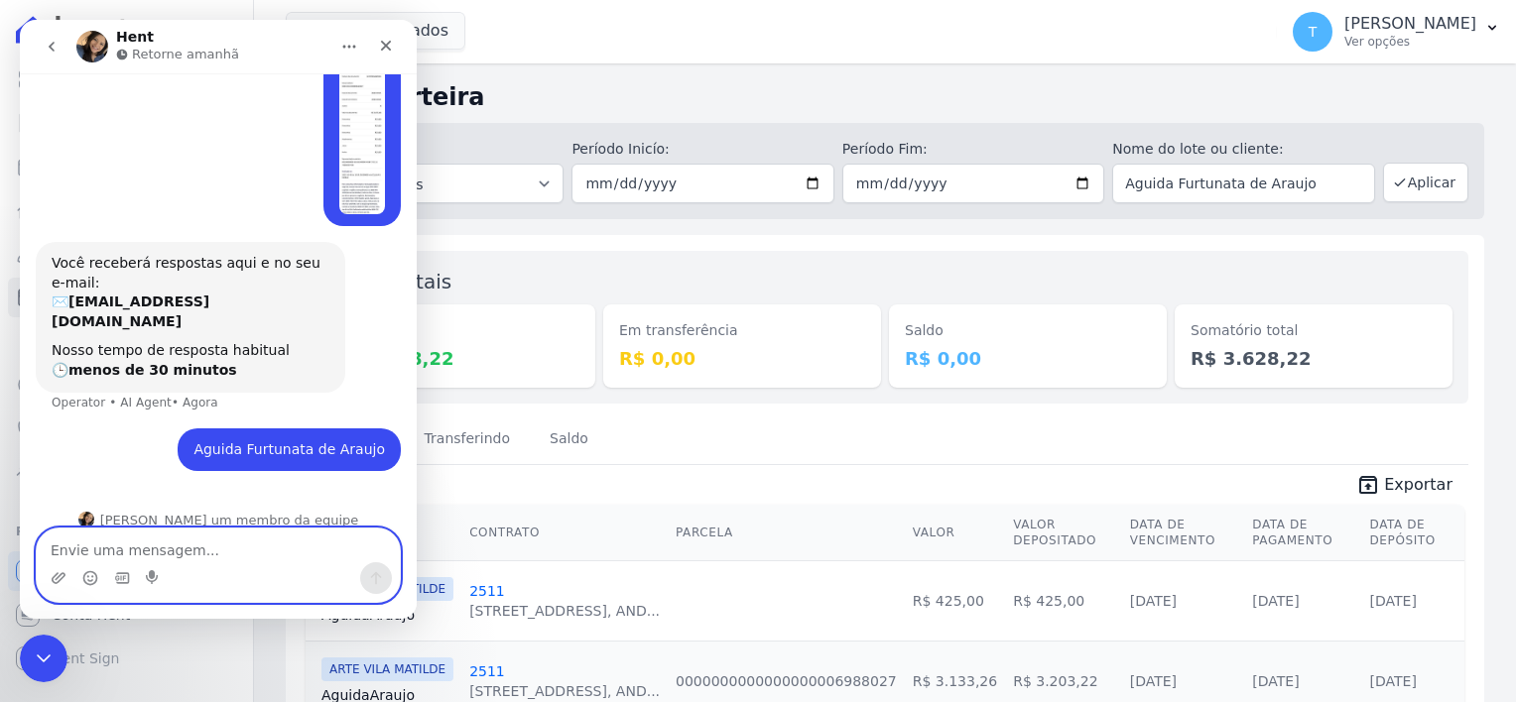
click at [107, 545] on textarea "Envie uma mensagem..." at bounding box center [218, 546] width 363 height 34
type textarea "Arte 2511"
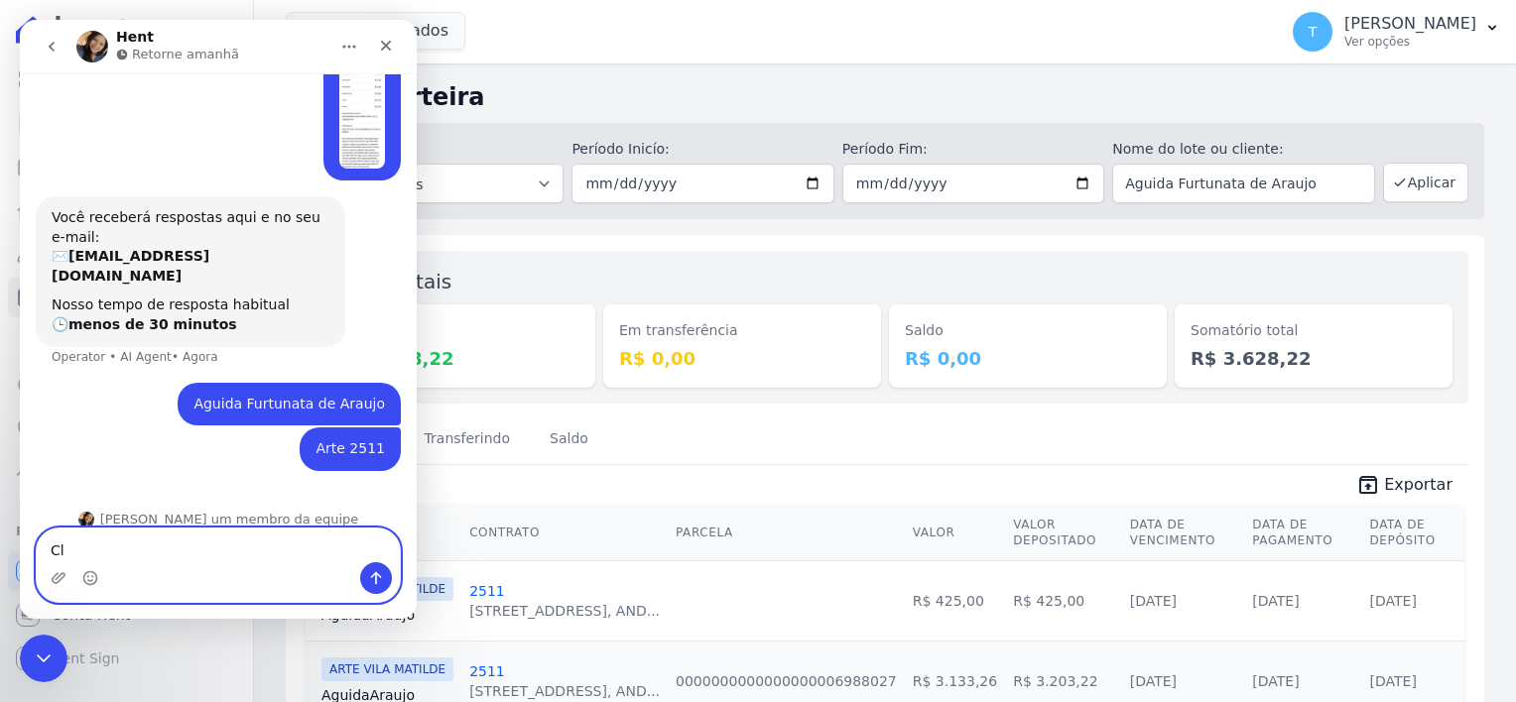
type textarea "C"
type textarea "Por gentileza poderia verificar"
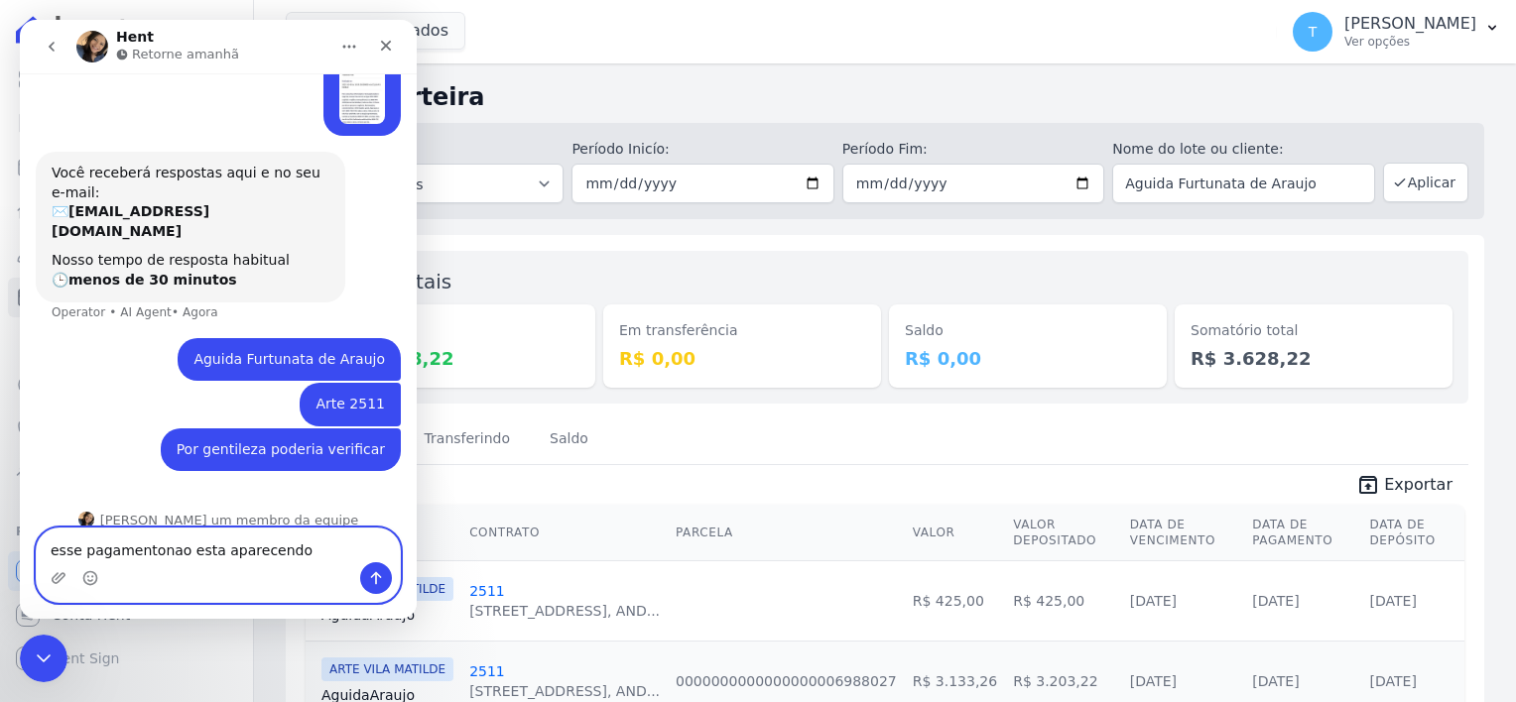
type textarea "esse pagamentonao esta aparecendo"
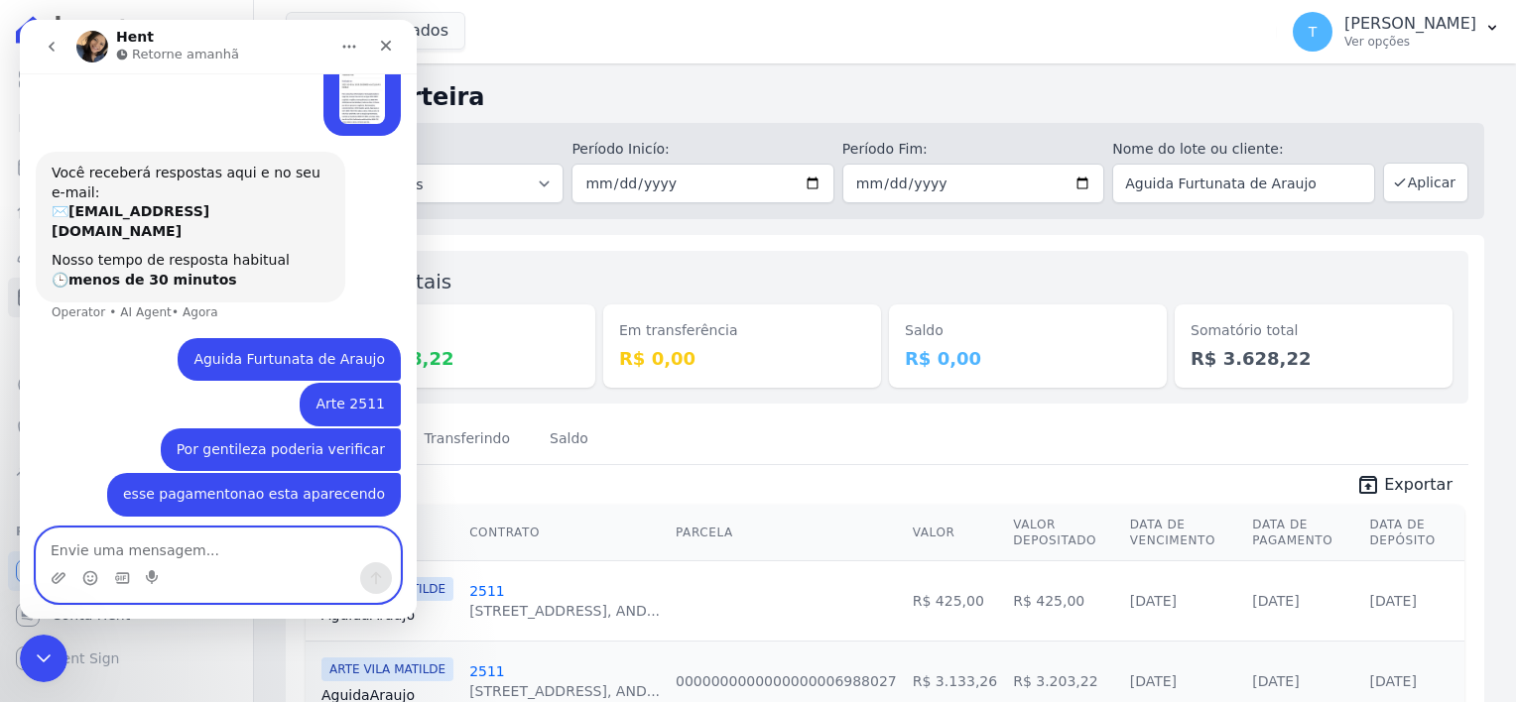
scroll to position [297, 0]
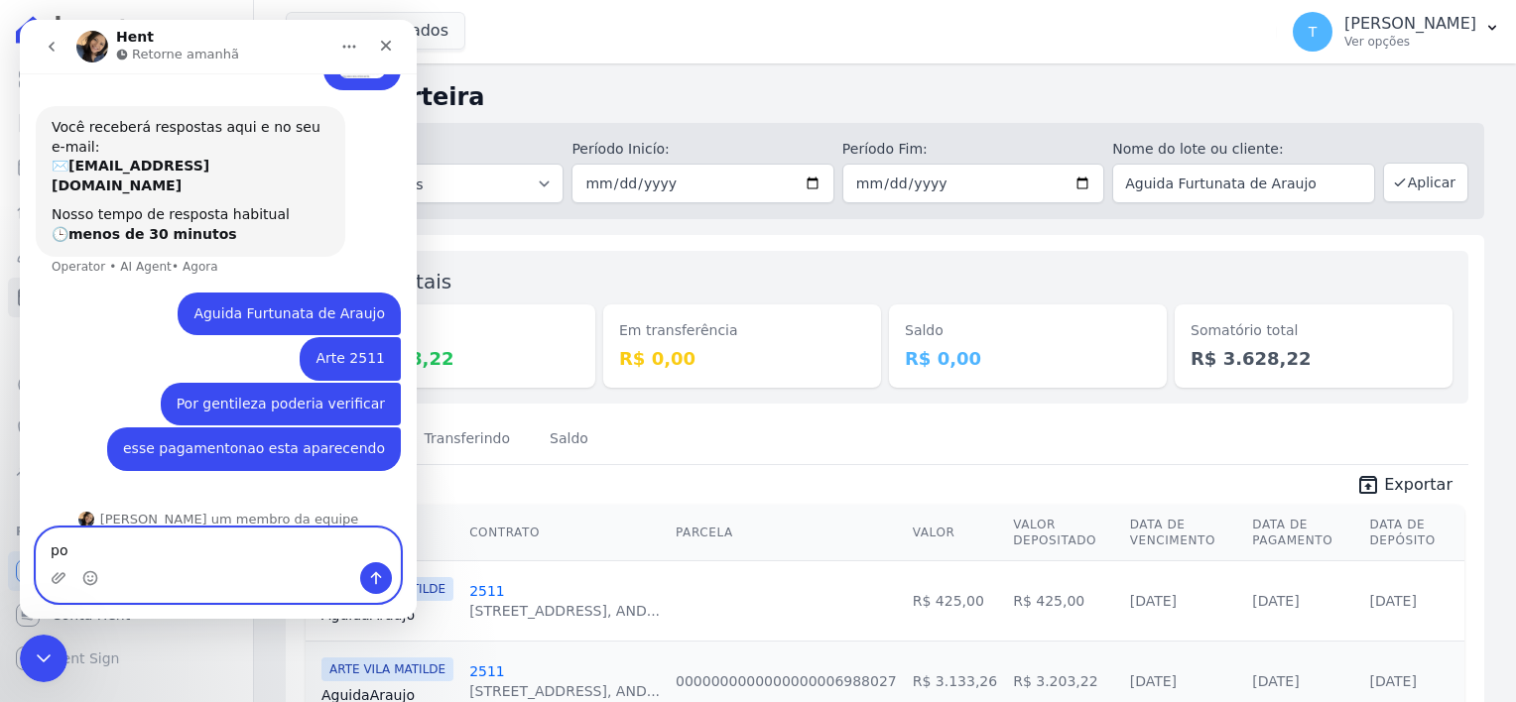
type textarea "p"
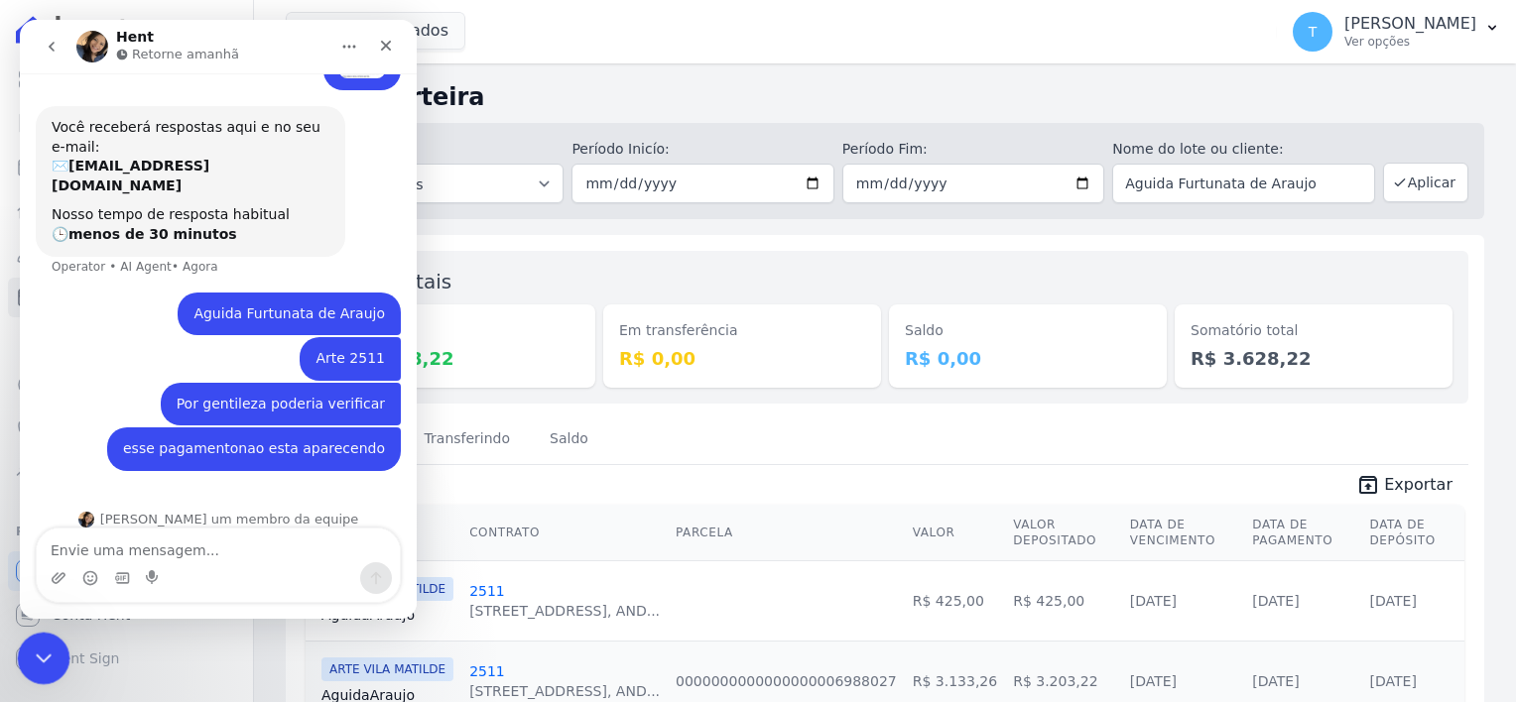
click at [29, 661] on icon "Encerramento do Messenger da Intercom" at bounding box center [41, 656] width 24 height 24
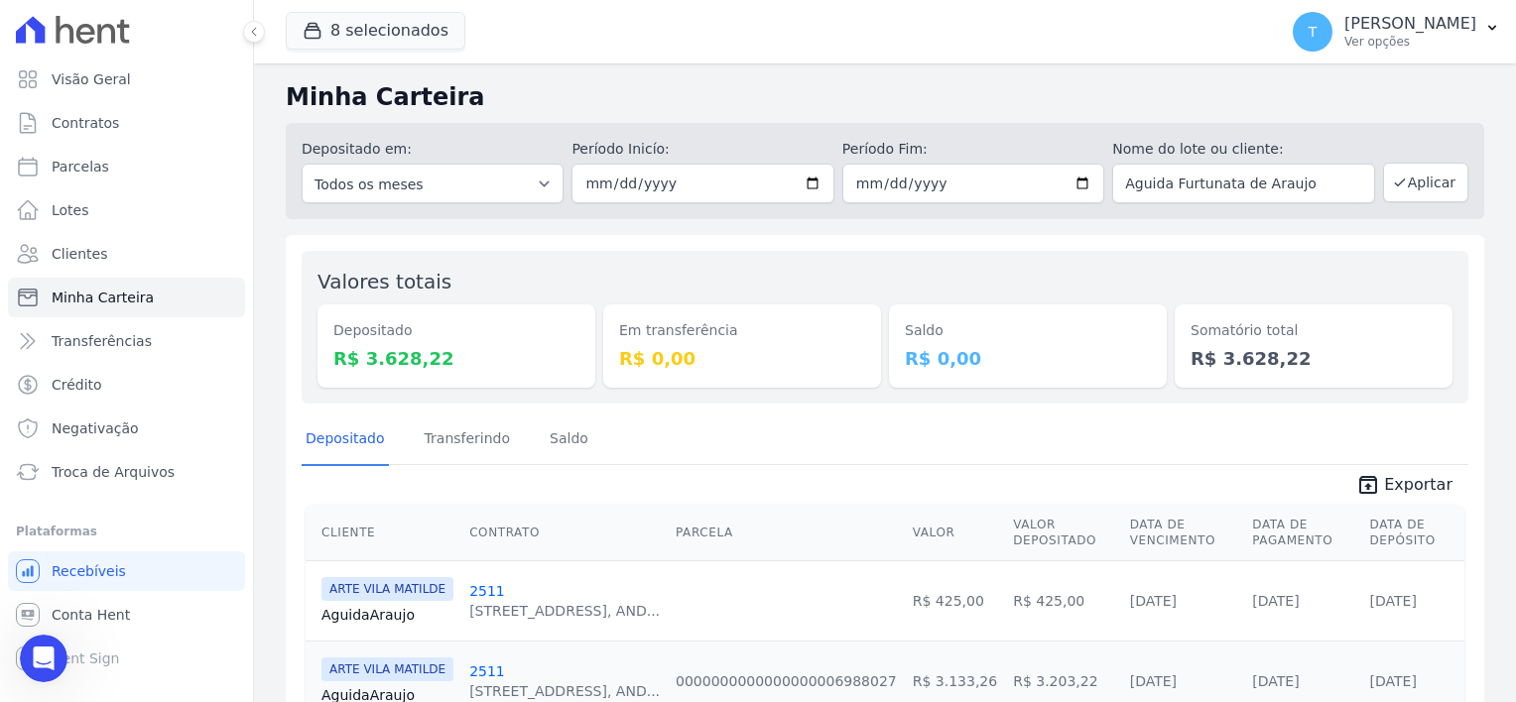
scroll to position [296, 0]
drag, startPoint x: 1331, startPoint y: 186, endPoint x: 1079, endPoint y: 184, distance: 251.9
click at [1079, 184] on div "Depositado em: Todos os meses Julho/2017 Agosto/2017 Setembro/2017 Outubro/2017…" at bounding box center [885, 171] width 1198 height 96
type input "[PERSON_NAME] [PERSON_NAME]"
click at [1408, 186] on button "Aplicar" at bounding box center [1425, 183] width 85 height 40
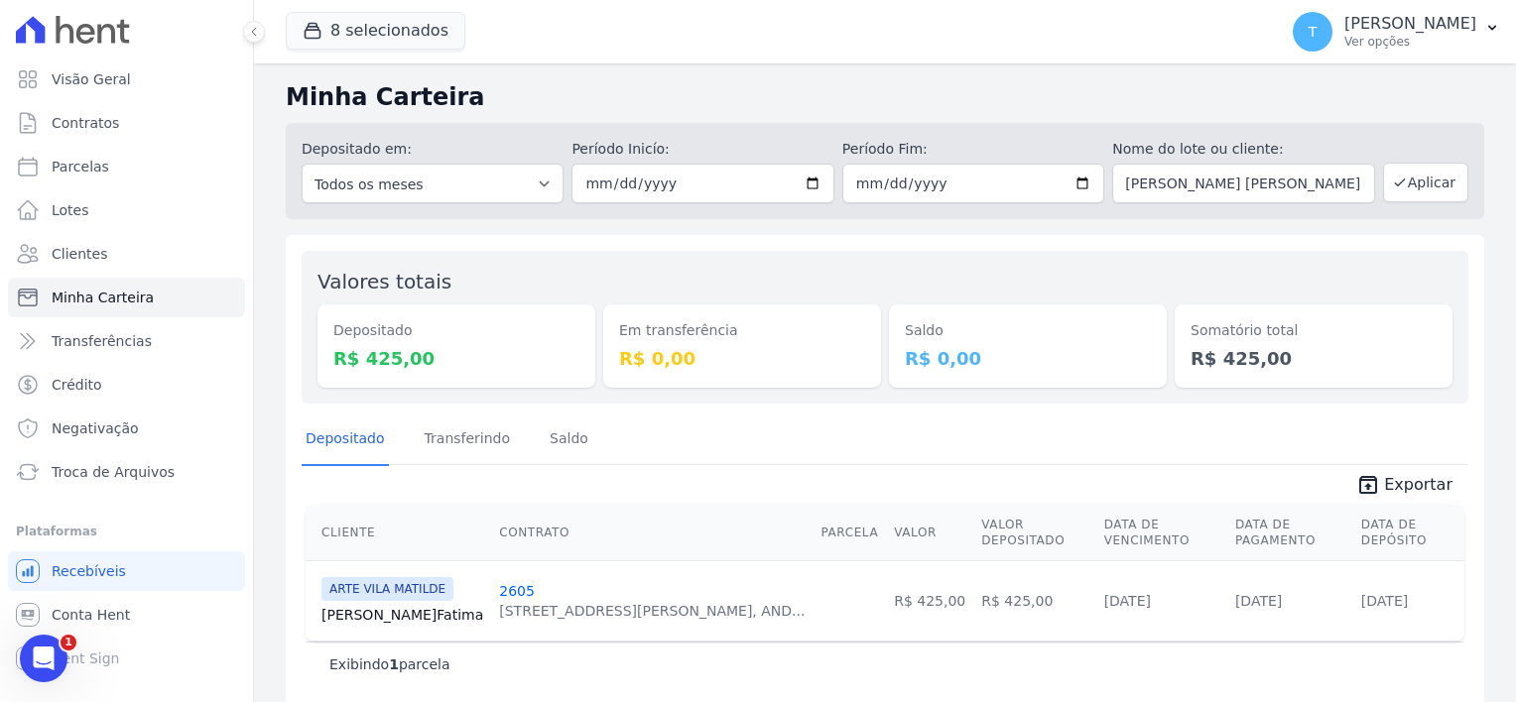
scroll to position [2, 0]
click at [99, 167] on span "Parcelas" at bounding box center [81, 167] width 58 height 20
select select
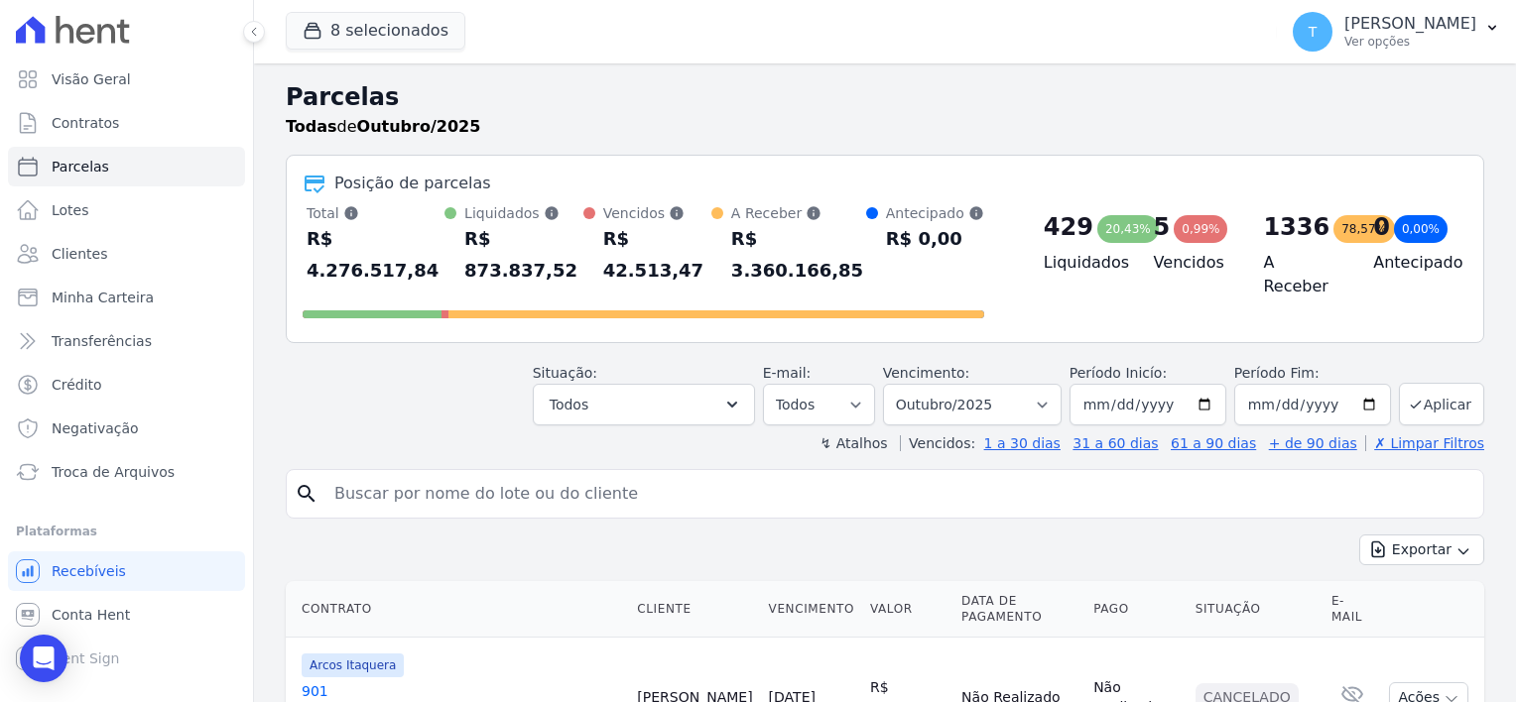
click at [595, 474] on input "search" at bounding box center [898, 494] width 1153 height 40
paste input "[PERSON_NAME] [PERSON_NAME]"
type input "[PERSON_NAME] [PERSON_NAME]"
select select
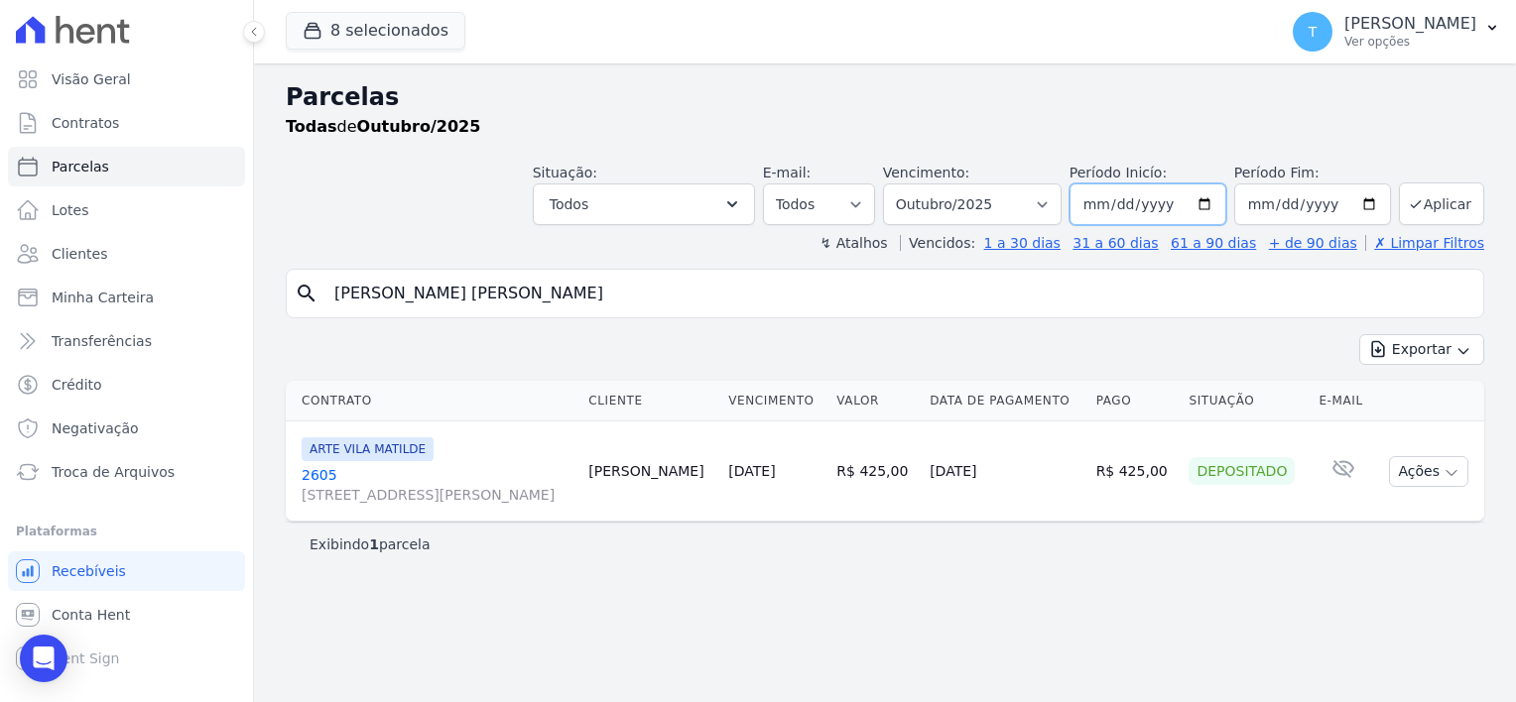
click at [1219, 199] on input "[DATE]" at bounding box center [1147, 204] width 157 height 42
type input "[DATE]"
click at [1419, 201] on icon "submit" at bounding box center [1414, 203] width 9 height 7
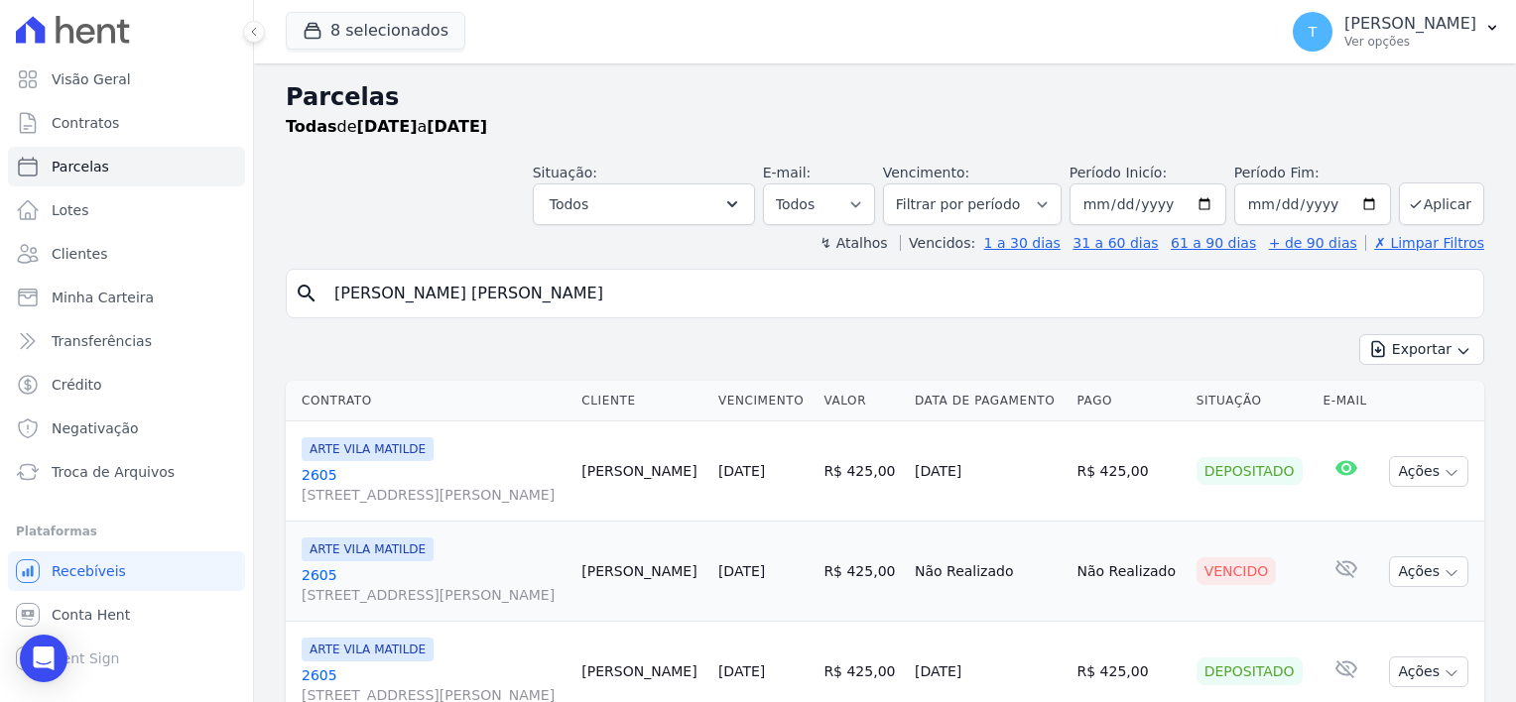
select select
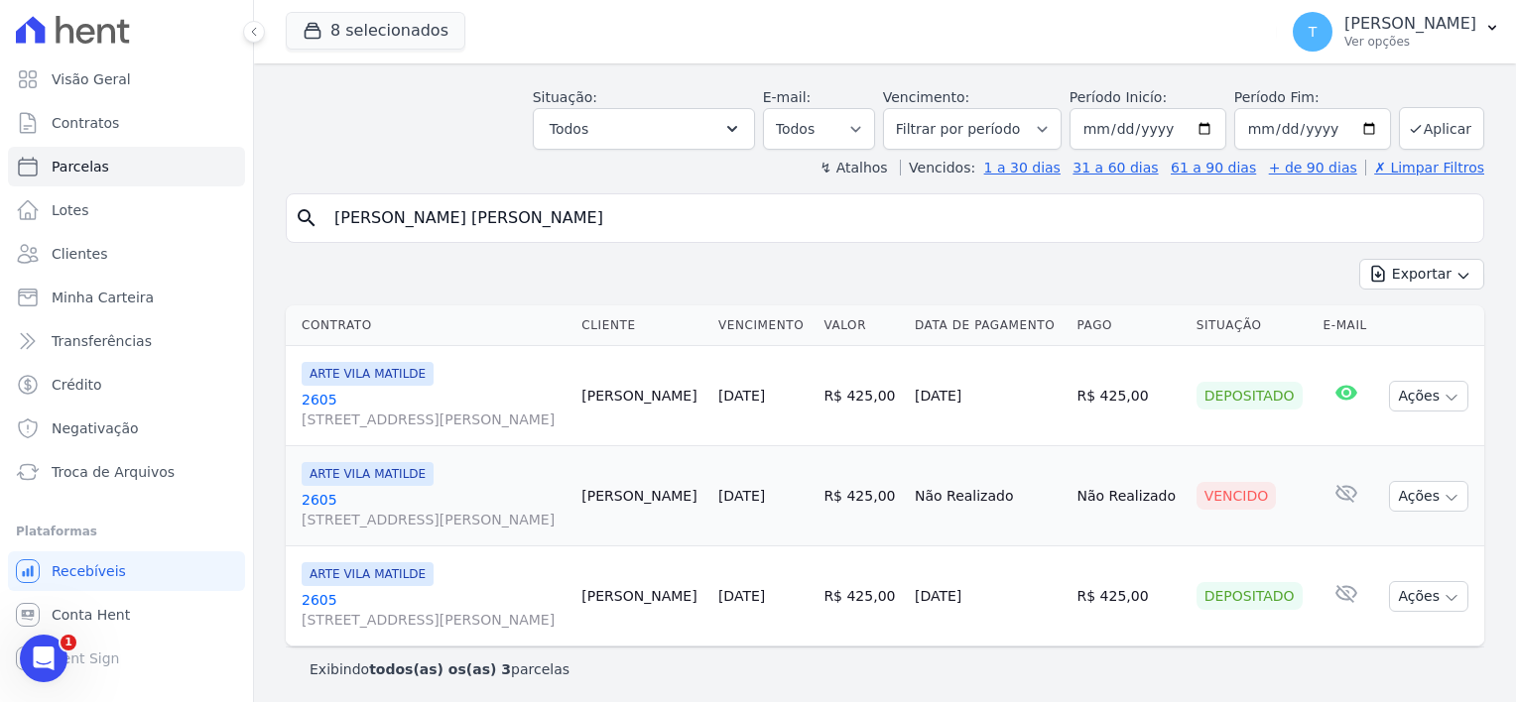
scroll to position [78, 0]
click at [342, 510] on span "[STREET_ADDRESS][PERSON_NAME]" at bounding box center [434, 517] width 264 height 20
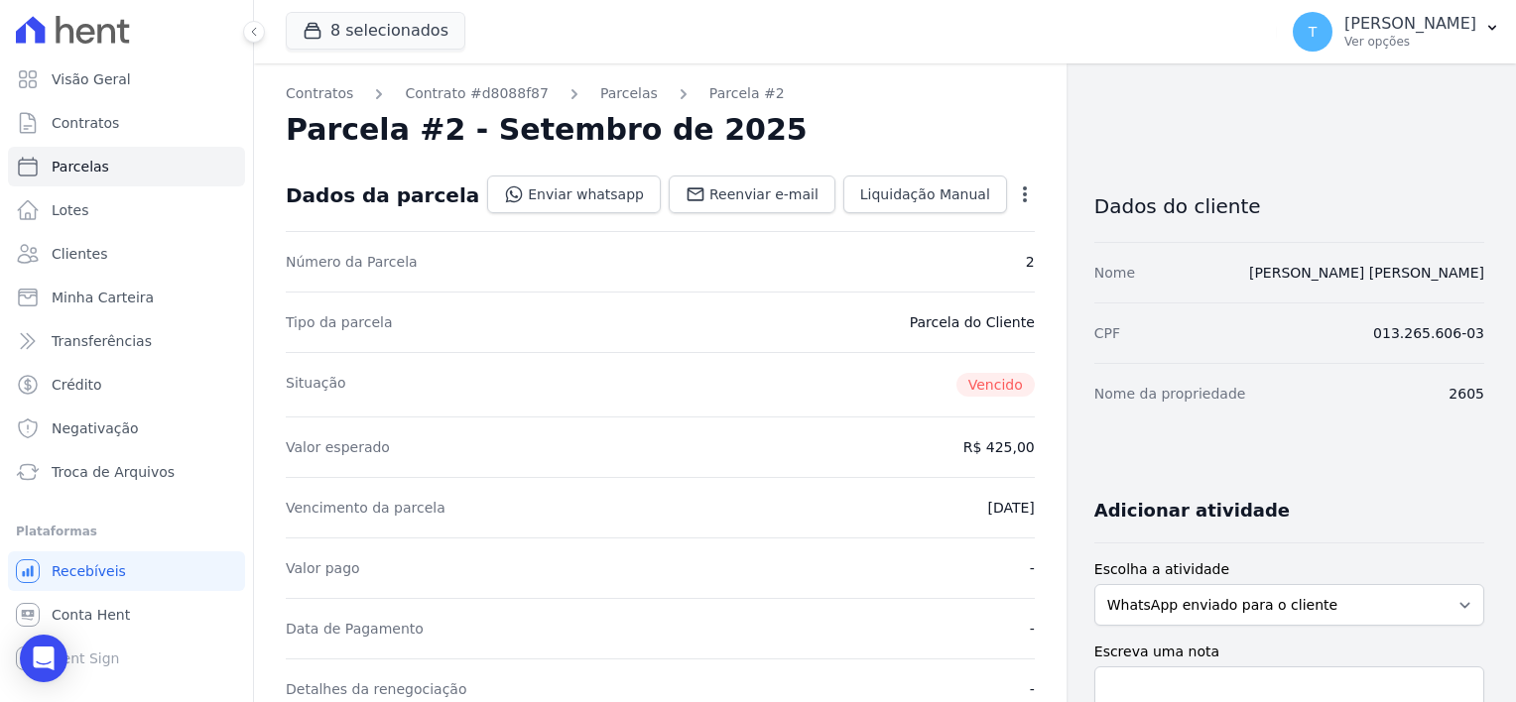
click at [1023, 188] on icon "button" at bounding box center [1025, 194] width 4 height 16
click at [928, 255] on link "Cancelar Cobrança" at bounding box center [939, 257] width 175 height 36
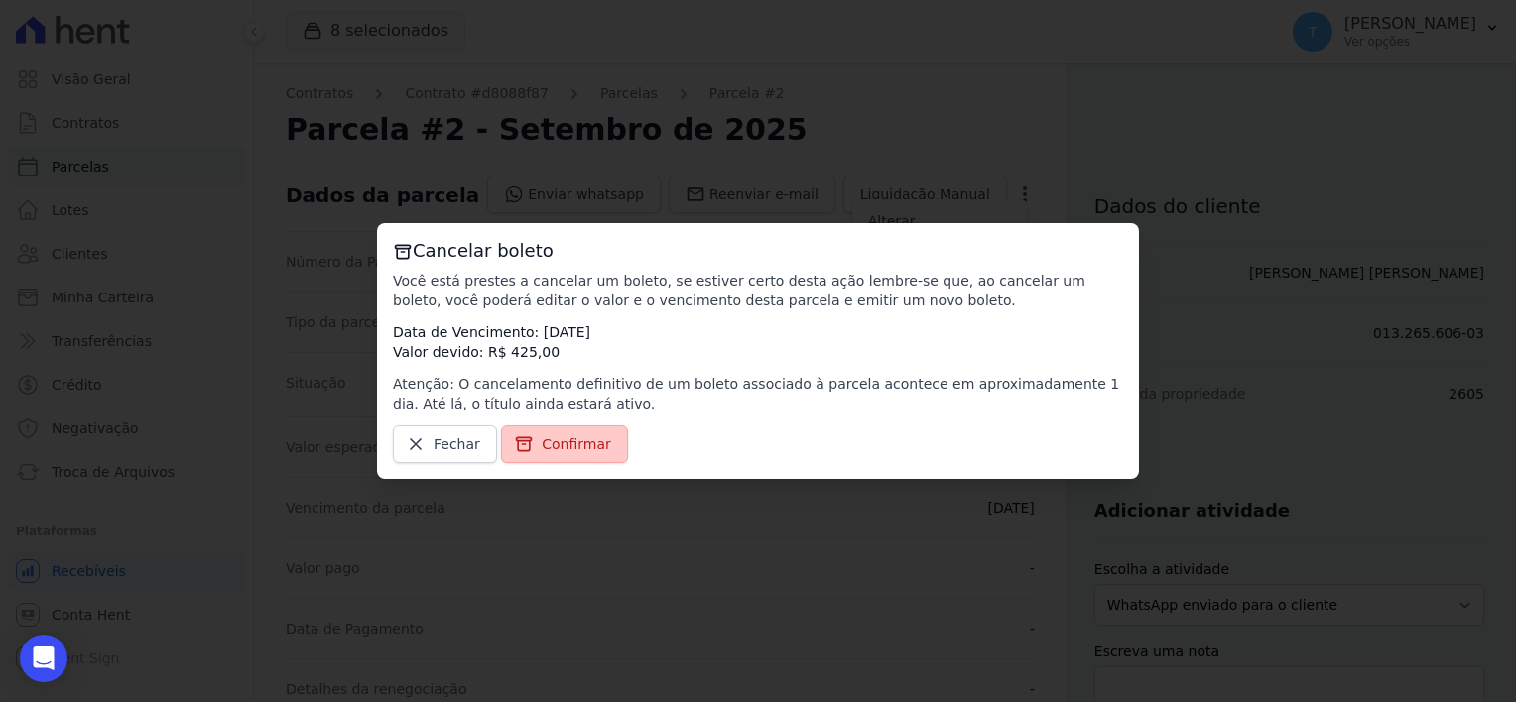
click at [550, 444] on span "Confirmar" at bounding box center [576, 444] width 69 height 20
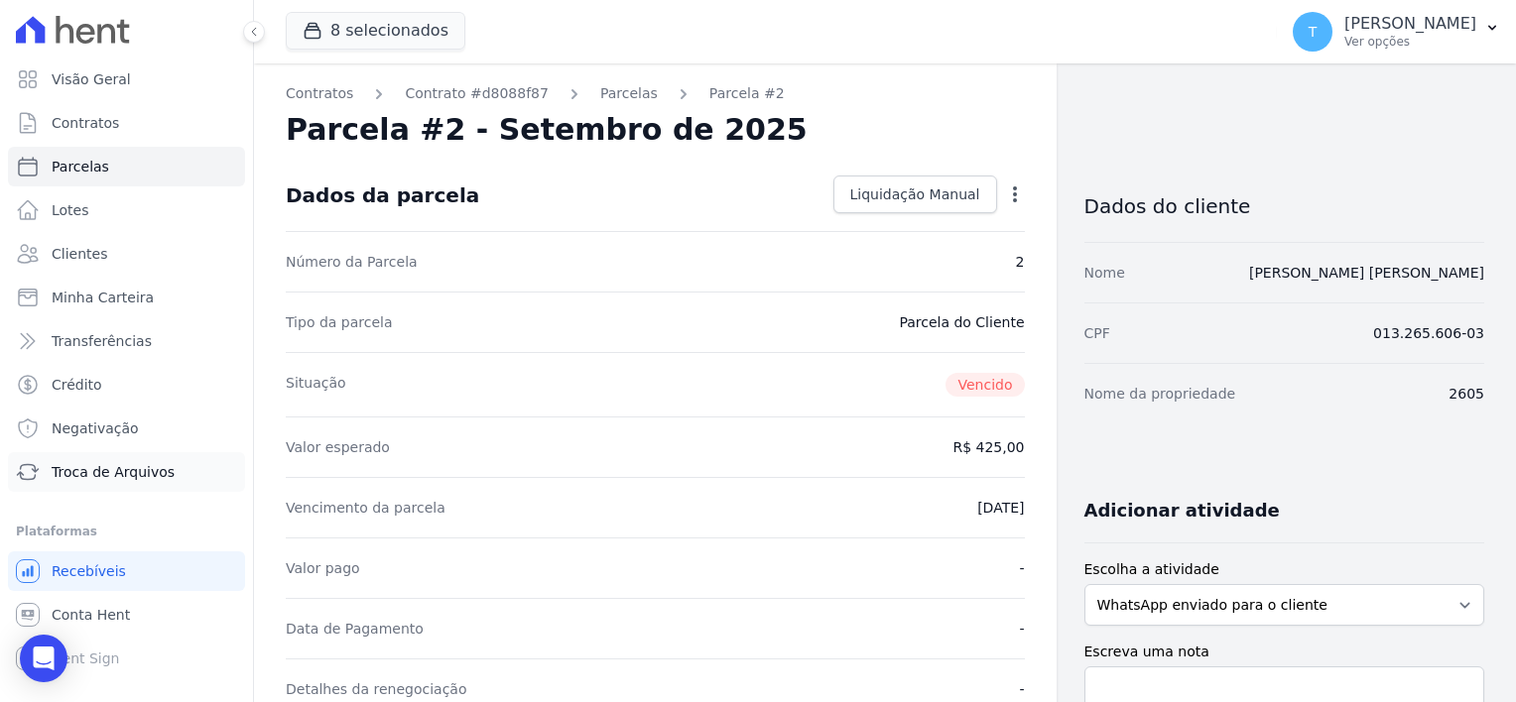
click at [113, 472] on span "Troca de Arquivos" at bounding box center [113, 472] width 123 height 20
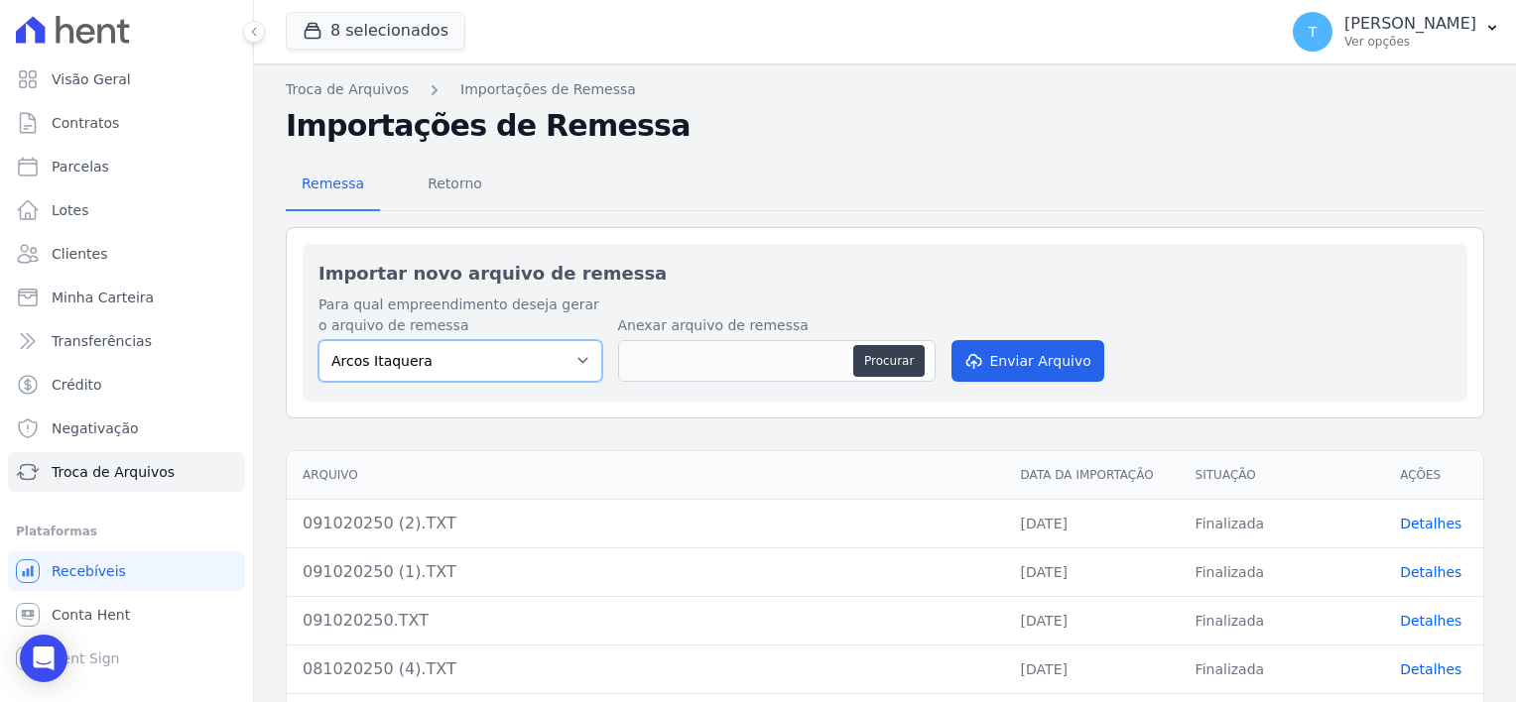
click at [545, 360] on select "[PERSON_NAME] Itaquera [GEOGRAPHIC_DATA][PERSON_NAME] Inspire BOSQUE CLUB ARTE …" at bounding box center [460, 361] width 284 height 42
click at [416, 371] on select "[PERSON_NAME] Itaquera [GEOGRAPHIC_DATA][PERSON_NAME] Inspire BOSQUE CLUB ARTE …" at bounding box center [460, 361] width 284 height 42
select select "f2036c47-f869-4cf7-aa49-d68e524f2024"
click at [318, 340] on select "Arcos Itaquera ALTOS DE SANTANA Inspire BOSQUE CLUB ARTE VILA MATILDE VISTA 553…" at bounding box center [460, 361] width 284 height 42
click at [887, 362] on button "Procurar" at bounding box center [888, 361] width 71 height 32
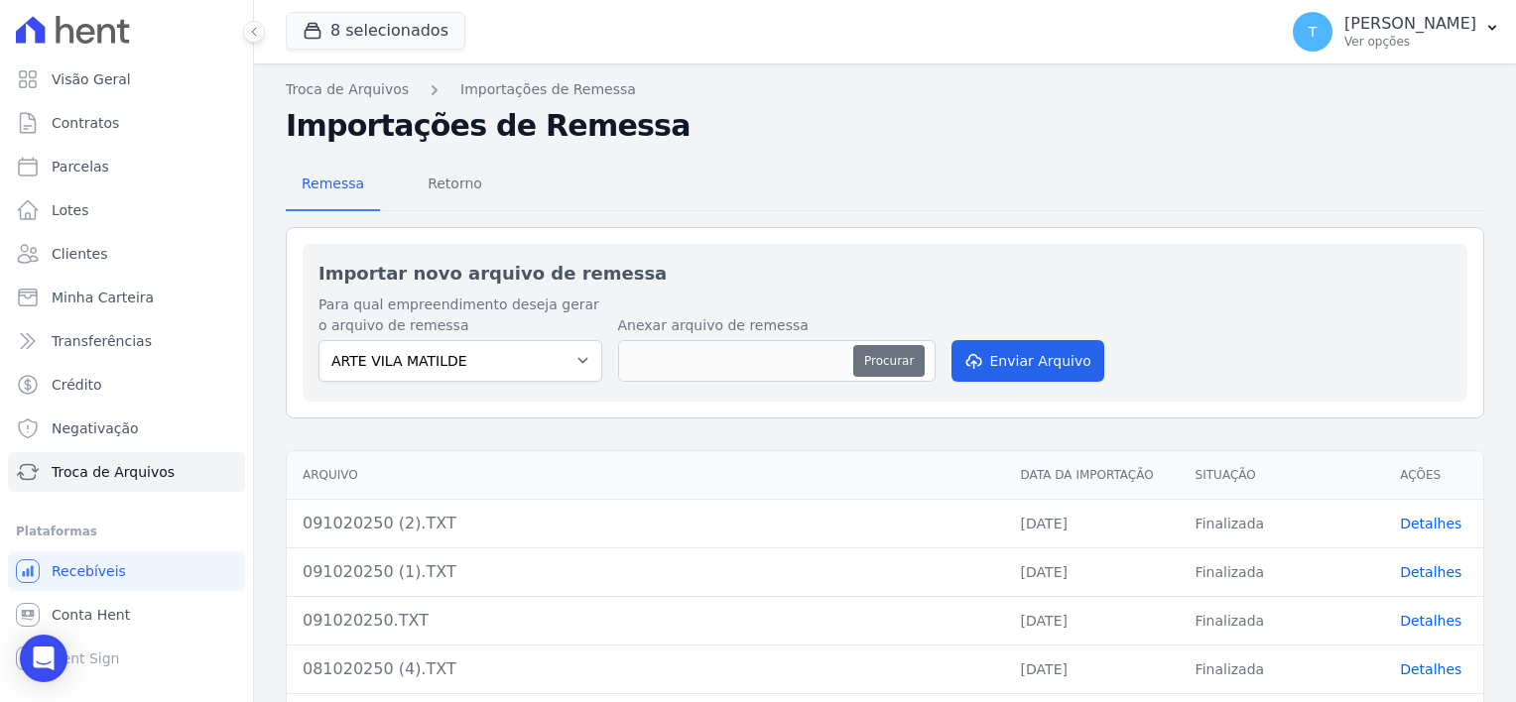
type input "091020250 (3).TXT"
click at [1016, 362] on button "Enviar Arquivo" at bounding box center [1027, 361] width 153 height 42
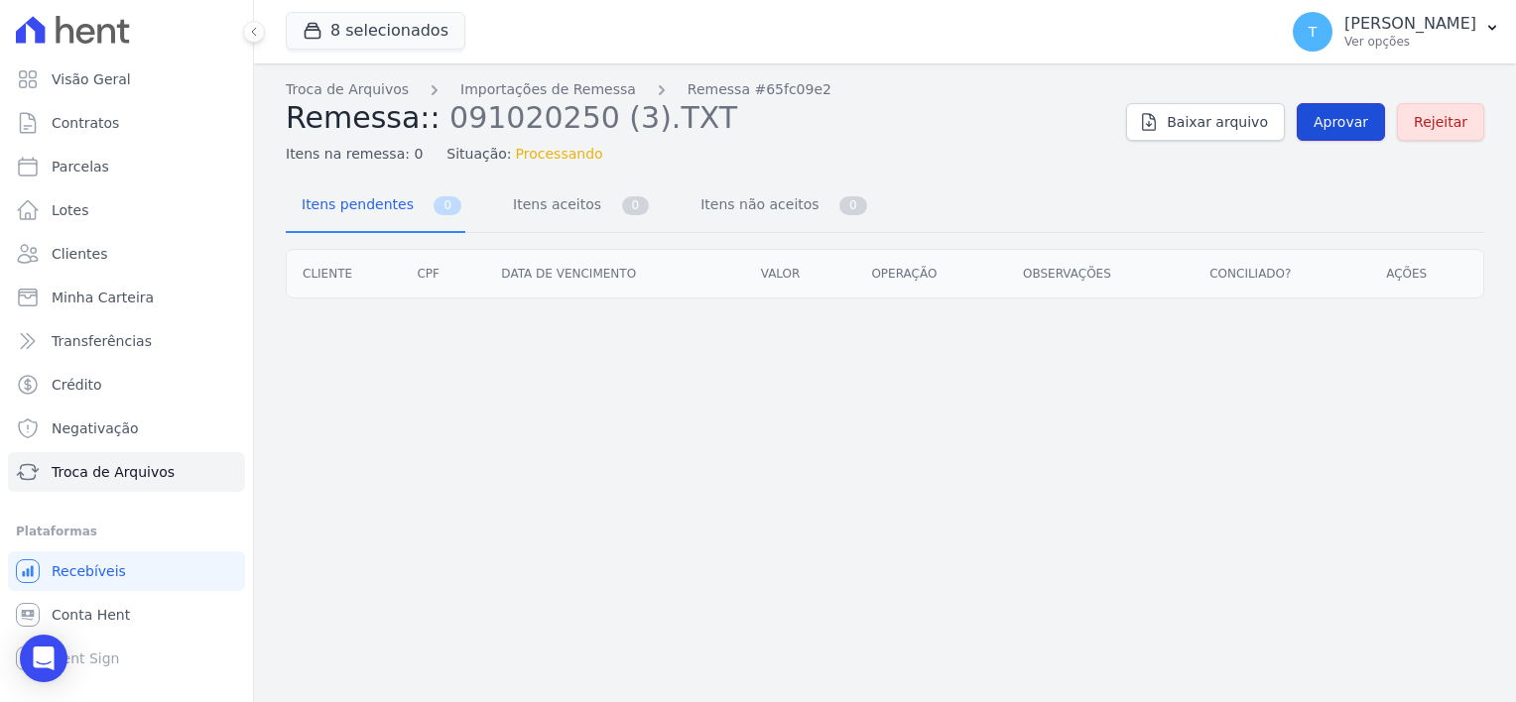
click at [1348, 123] on span "Aprovar" at bounding box center [1340, 122] width 55 height 20
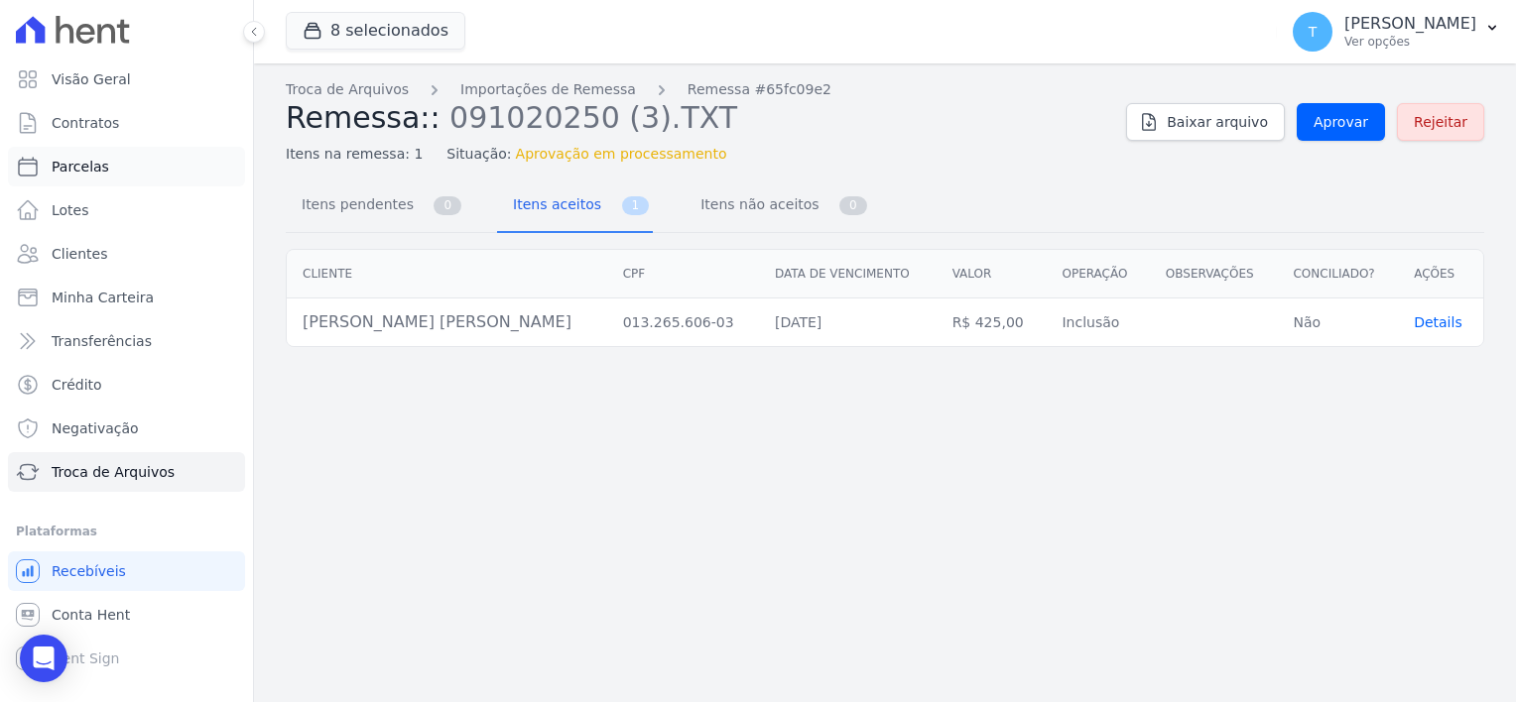
click at [85, 161] on span "Parcelas" at bounding box center [81, 167] width 58 height 20
select select
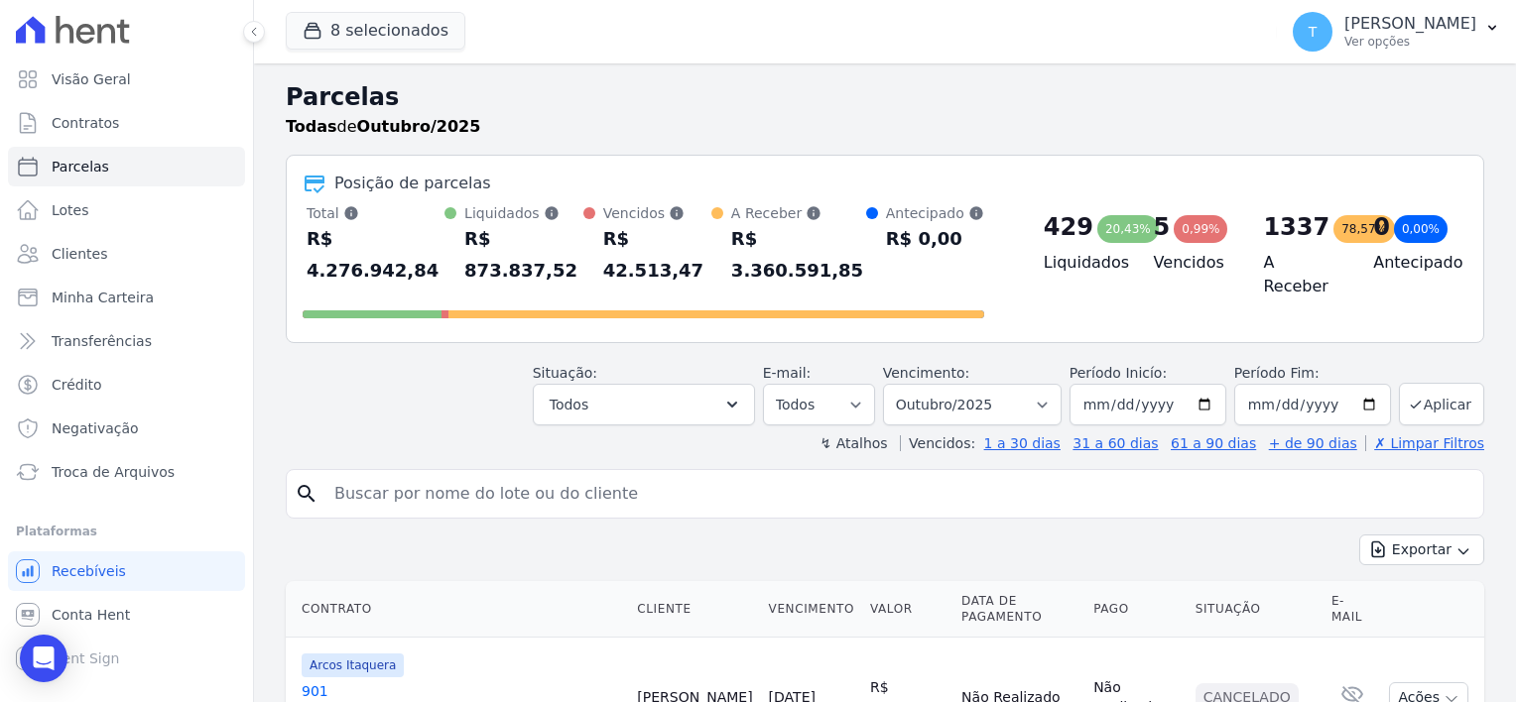
click at [567, 474] on input "search" at bounding box center [898, 494] width 1153 height 40
paste input "[PERSON_NAME] [PERSON_NAME]"
type input "[PERSON_NAME] [PERSON_NAME]"
select select
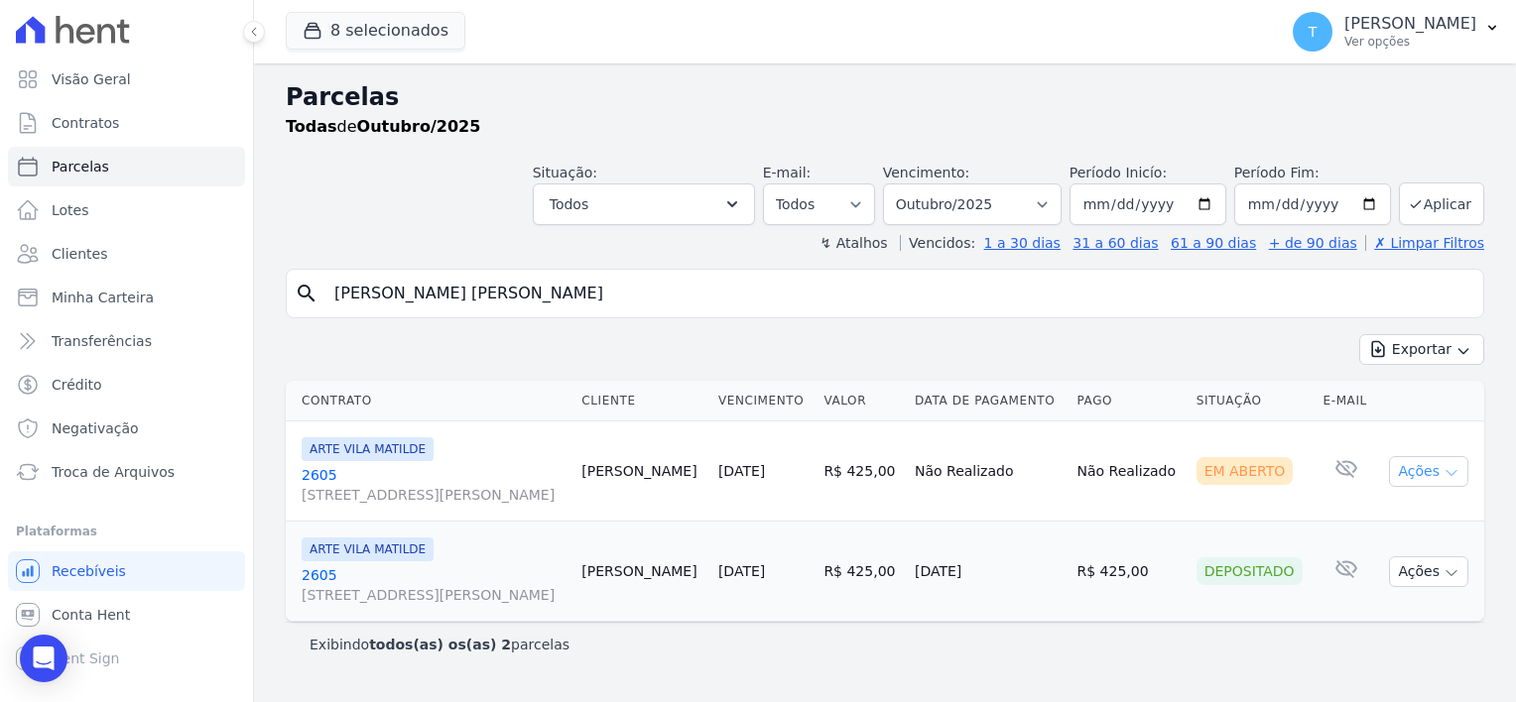
click at [1456, 472] on icon "button" at bounding box center [1451, 473] width 16 height 16
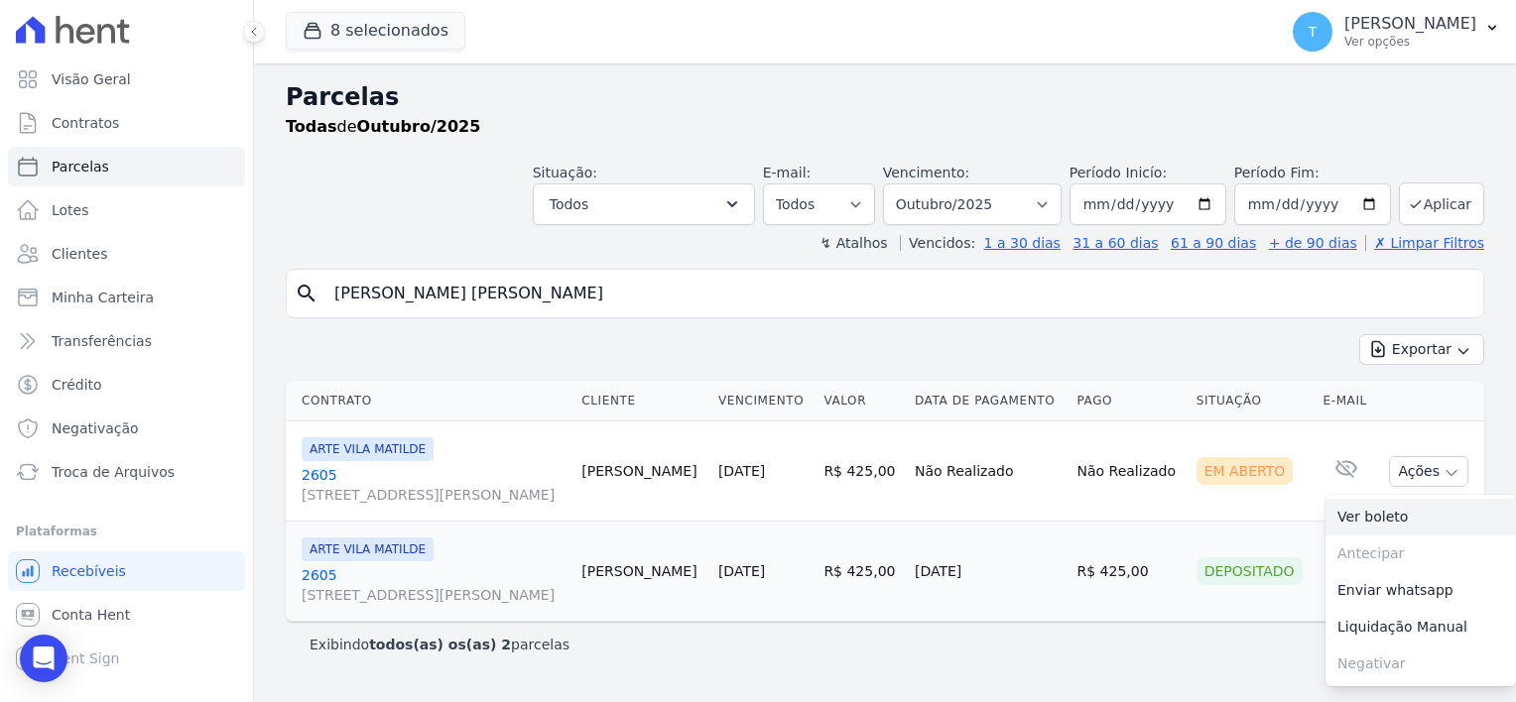
click at [1403, 516] on link "Ver boleto" at bounding box center [1420, 517] width 190 height 37
drag, startPoint x: 521, startPoint y: 289, endPoint x: 305, endPoint y: 286, distance: 215.2
click at [305, 286] on div "search Rodrigo Junio Fatima" at bounding box center [885, 294] width 1198 height 50
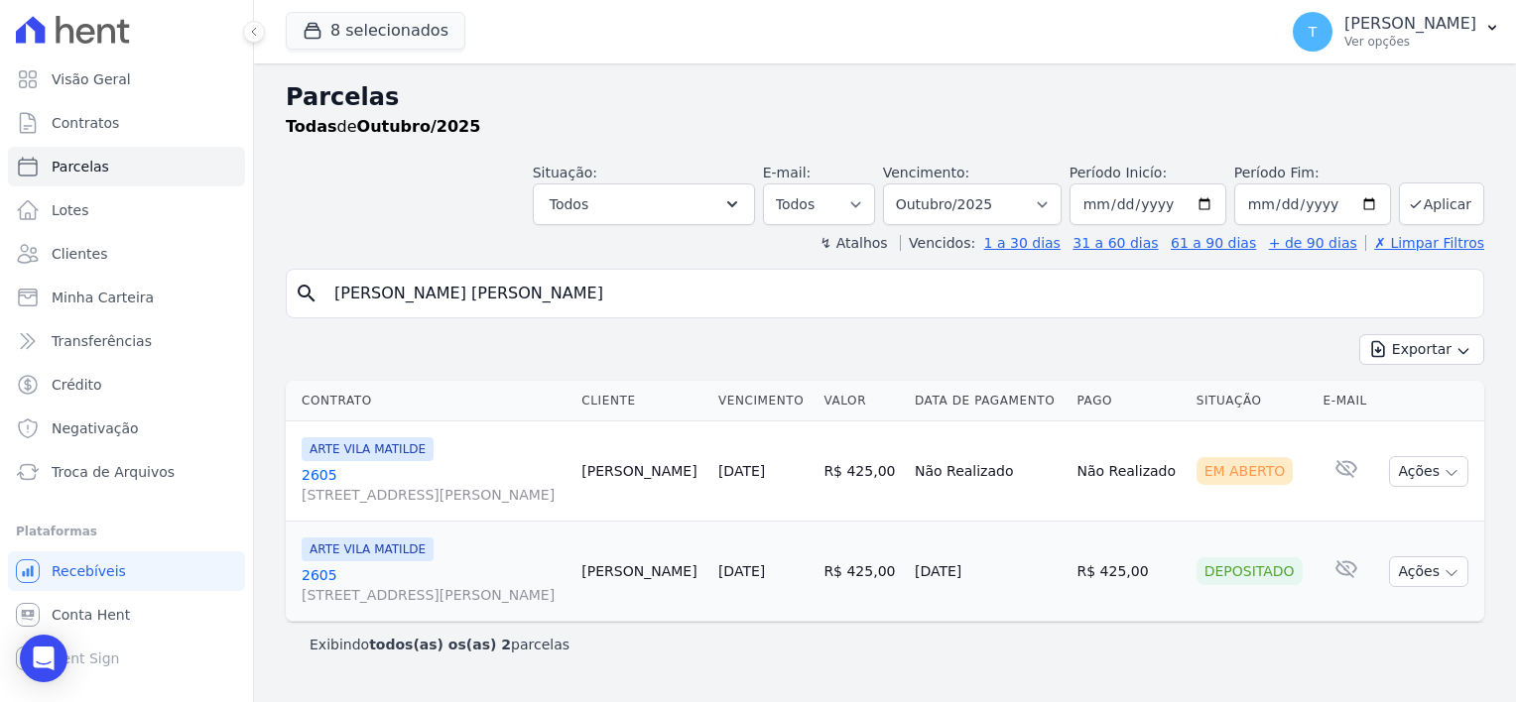
paste input "Henrique Serigati de Oliveira Basso"
type input "Henrique Serigati de Oliveira Basso"
click at [1492, 28] on icon "button" at bounding box center [1492, 28] width 8 height 5
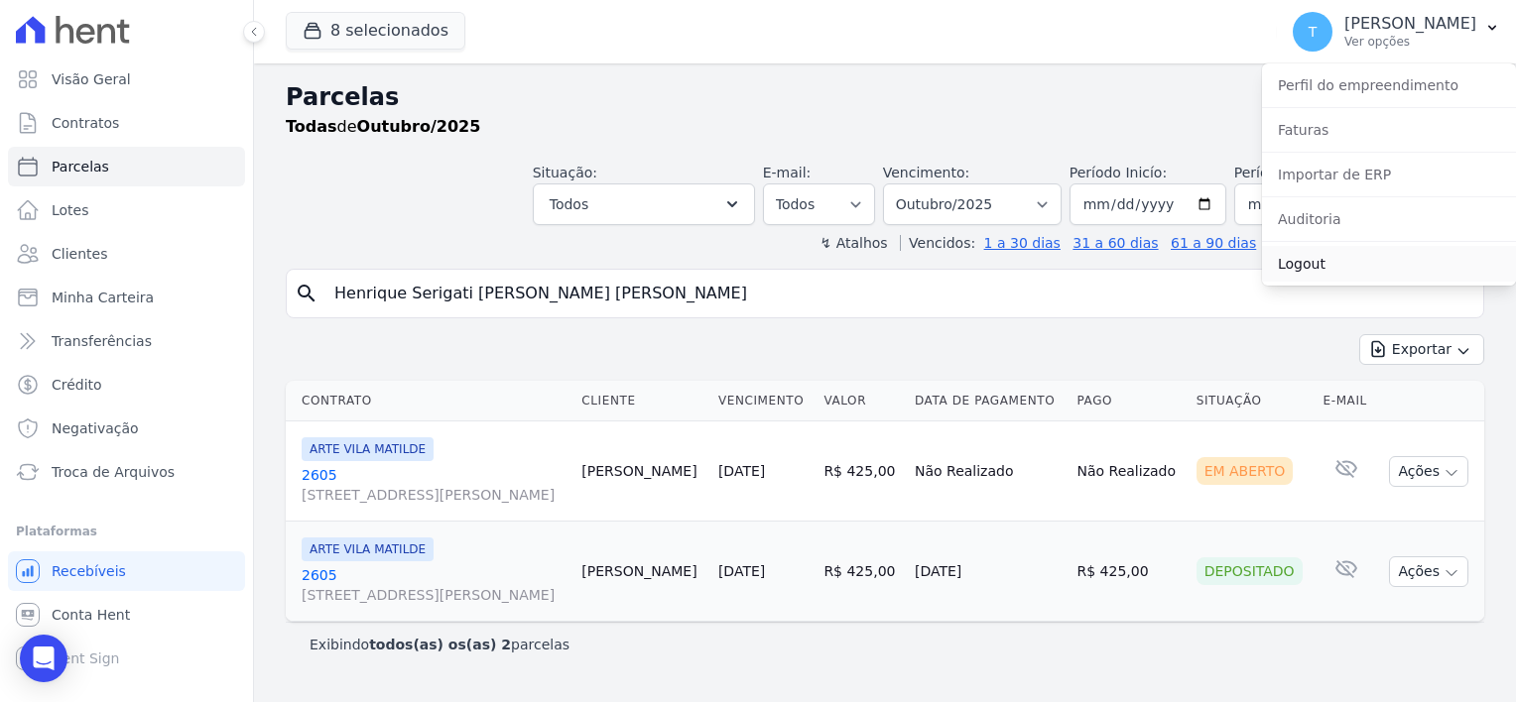
click at [1367, 269] on link "Logout" at bounding box center [1389, 264] width 254 height 36
